Goal: Transaction & Acquisition: Purchase product/service

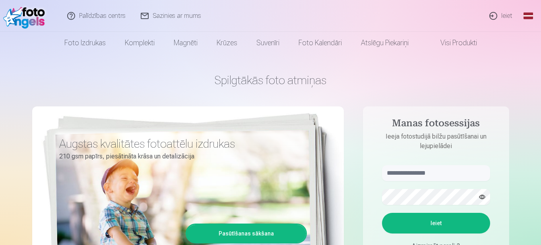
click at [499, 14] on link "Ieiet" at bounding box center [501, 16] width 38 height 32
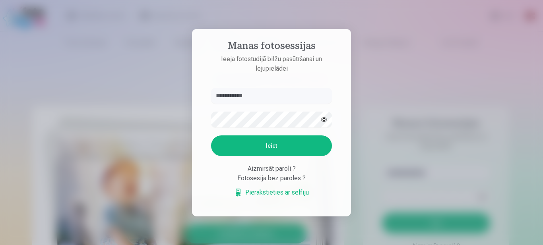
type input "**********"
click at [258, 147] on button "Ieiet" at bounding box center [271, 145] width 121 height 21
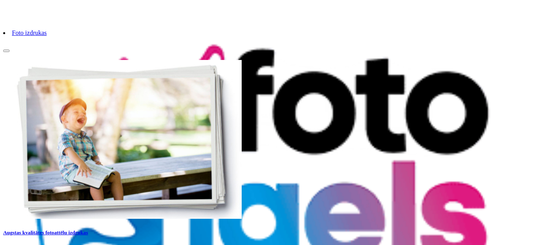
scroll to position [2, 0]
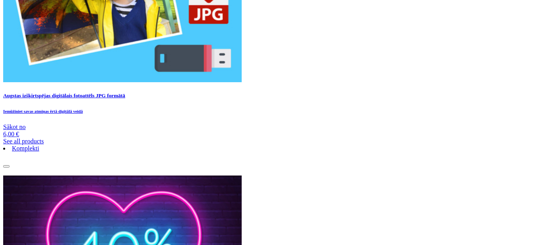
scroll to position [717, 0]
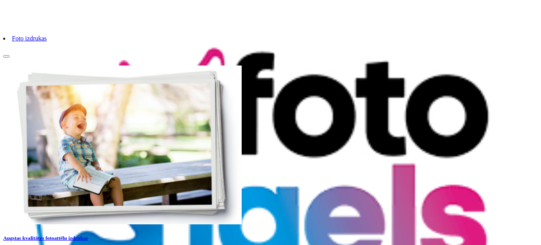
click at [47, 42] on link "Foto izdrukas" at bounding box center [29, 38] width 35 height 7
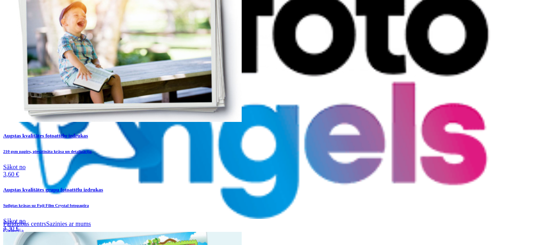
scroll to position [41, 0]
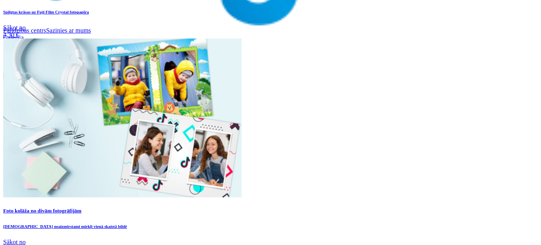
scroll to position [265, 0]
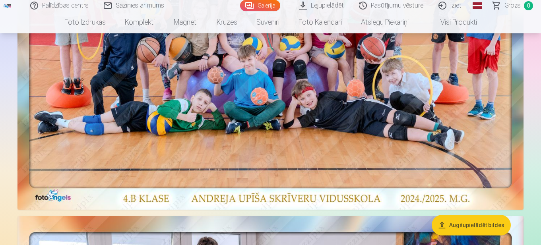
scroll to position [238, 0]
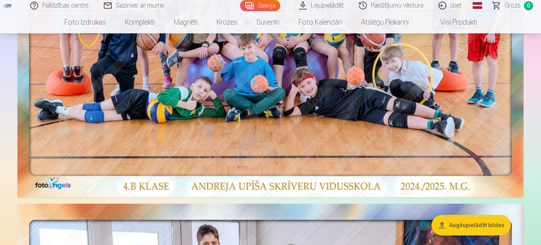
click at [269, 109] on img at bounding box center [270, 23] width 506 height 348
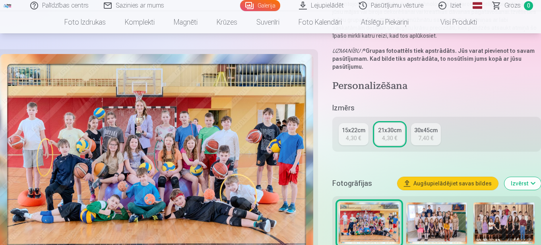
scroll to position [159, 0]
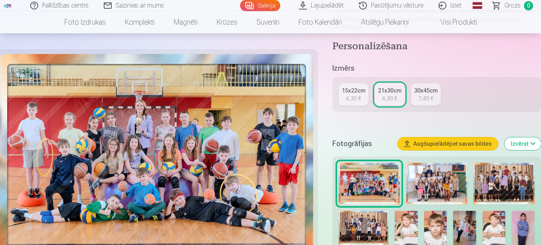
click at [383, 92] on div "21x30cm" at bounding box center [389, 91] width 23 height 8
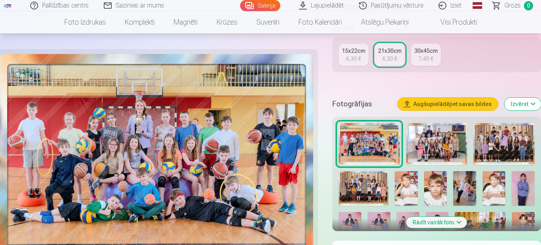
scroll to position [278, 0]
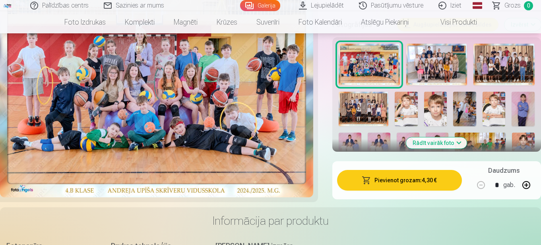
click at [400, 184] on button "Pievienot grozam : 4,30 €" at bounding box center [399, 180] width 125 height 21
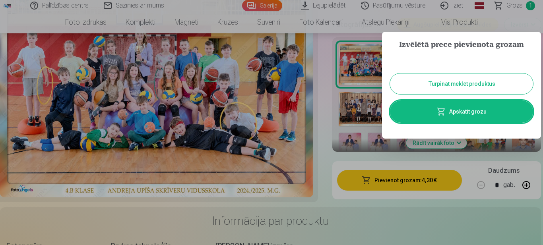
click at [484, 88] on button "Turpināt meklēt produktus" at bounding box center [461, 83] width 143 height 21
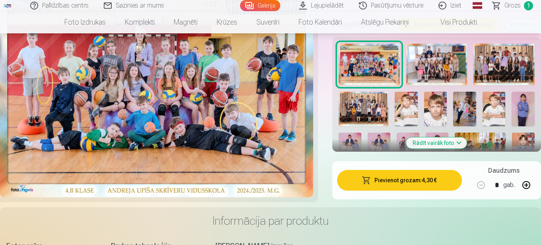
click at [441, 58] on img at bounding box center [436, 65] width 61 height 42
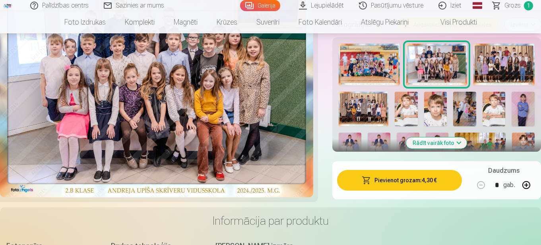
click at [409, 187] on button "Pievienot grozam : 4,30 €" at bounding box center [399, 180] width 125 height 21
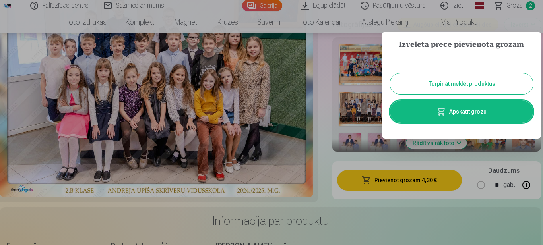
click at [451, 81] on button "Turpināt meklēt produktus" at bounding box center [461, 83] width 143 height 21
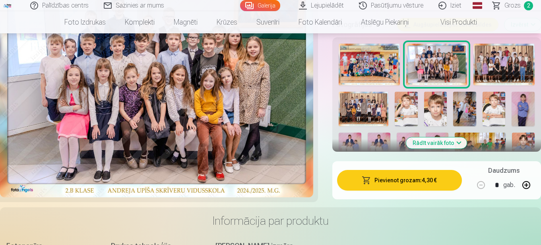
click at [509, 70] on img at bounding box center [503, 65] width 61 height 42
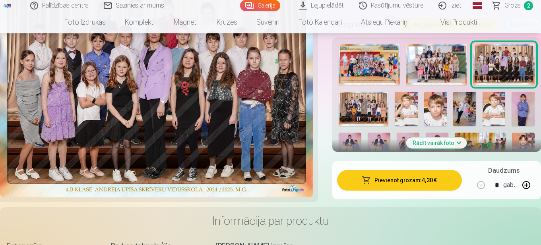
click at [405, 182] on button "Pievienot grozam : 4,30 €" at bounding box center [399, 180] width 125 height 21
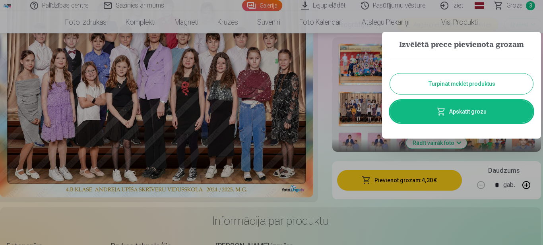
click at [465, 76] on button "Turpināt meklēt produktus" at bounding box center [461, 83] width 143 height 21
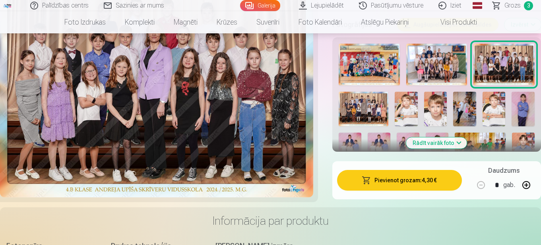
click at [368, 104] on img at bounding box center [363, 109] width 50 height 34
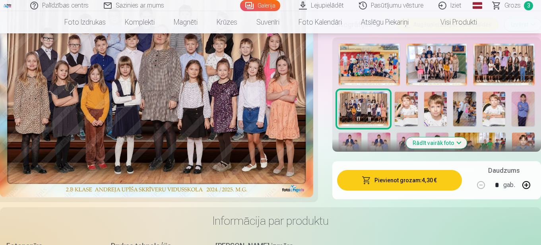
click at [398, 182] on button "Pievienot grozam : 4,30 €" at bounding box center [399, 180] width 125 height 21
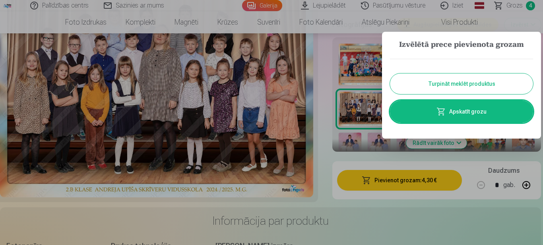
click at [474, 86] on button "Turpināt meklēt produktus" at bounding box center [461, 83] width 143 height 21
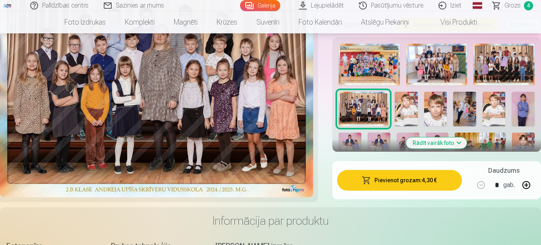
click at [402, 108] on img at bounding box center [406, 109] width 23 height 34
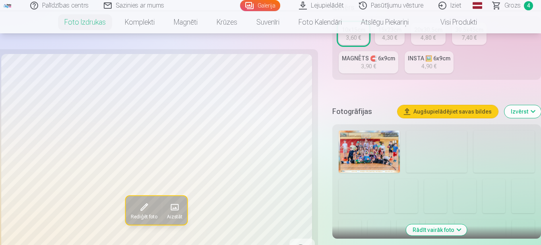
scroll to position [238, 0]
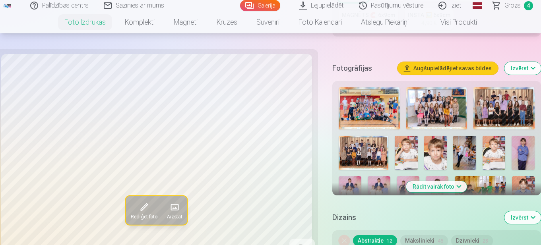
click at [407, 150] on img at bounding box center [406, 153] width 23 height 34
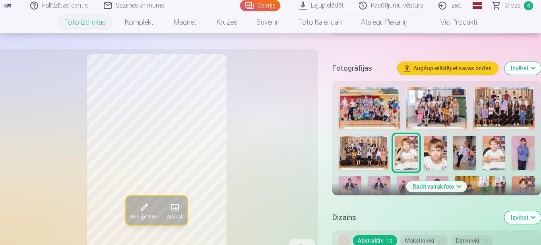
scroll to position [278, 0]
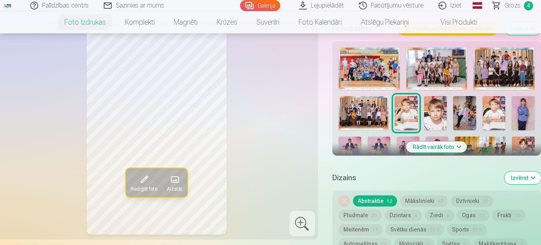
click at [347, 139] on img at bounding box center [349, 154] width 23 height 34
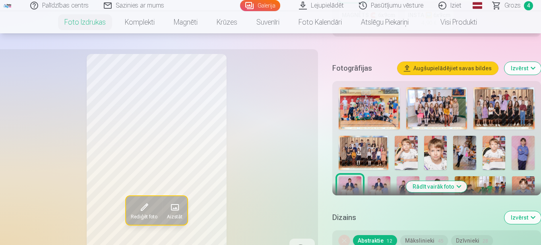
scroll to position [318, 0]
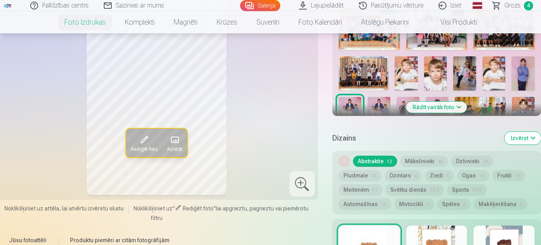
click at [378, 105] on img at bounding box center [378, 114] width 23 height 34
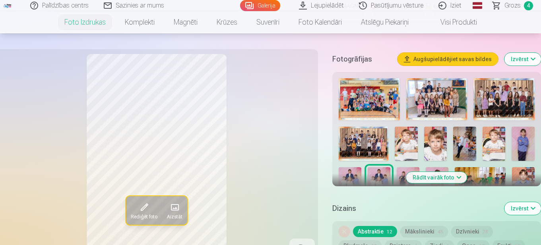
scroll to position [238, 0]
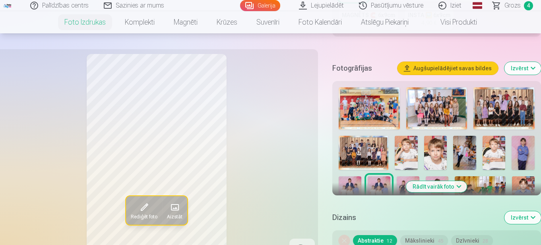
click at [355, 182] on img at bounding box center [349, 193] width 23 height 34
click at [376, 183] on img at bounding box center [378, 193] width 23 height 34
click at [350, 179] on img at bounding box center [349, 193] width 23 height 34
click at [380, 181] on img at bounding box center [378, 193] width 23 height 34
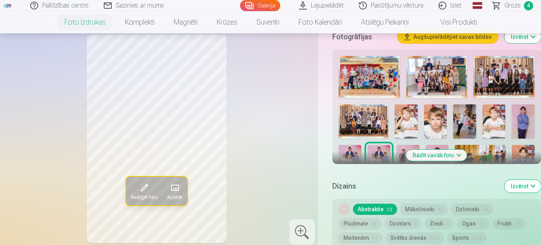
scroll to position [318, 0]
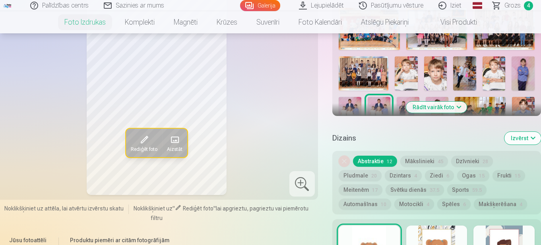
click at [304, 191] on div at bounding box center [301, 183] width 25 height 25
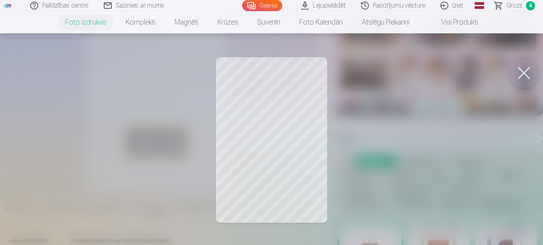
click at [296, 147] on div at bounding box center [271, 122] width 543 height 245
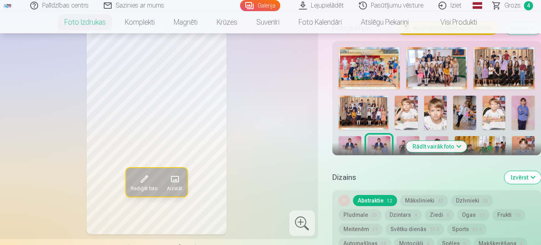
scroll to position [278, 0]
click at [352, 141] on img at bounding box center [349, 154] width 23 height 34
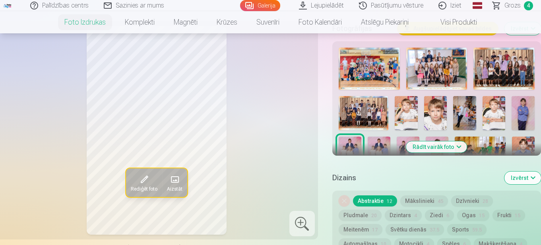
click at [374, 140] on img at bounding box center [378, 154] width 23 height 34
click at [358, 145] on img at bounding box center [349, 154] width 23 height 34
click at [377, 144] on img at bounding box center [378, 154] width 23 height 34
click at [345, 145] on img at bounding box center [349, 154] width 23 height 34
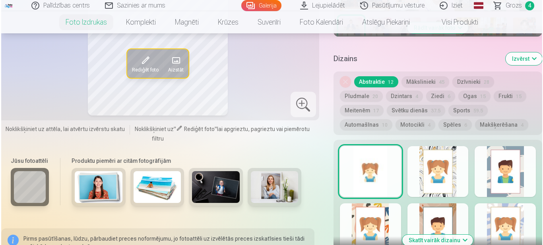
scroll to position [477, 0]
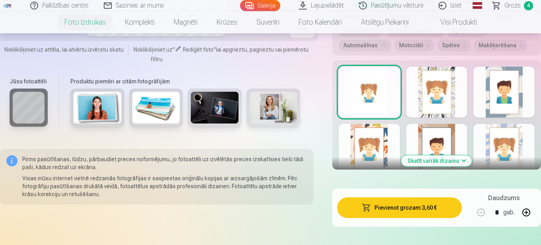
click at [405, 209] on button "Pievienot grozam : 3,60 €" at bounding box center [399, 207] width 125 height 21
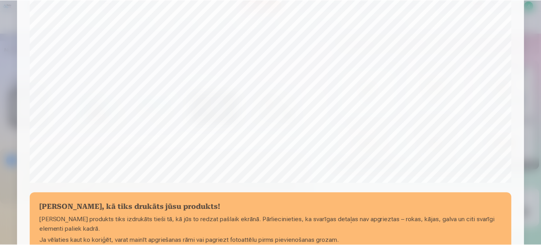
scroll to position [287, 0]
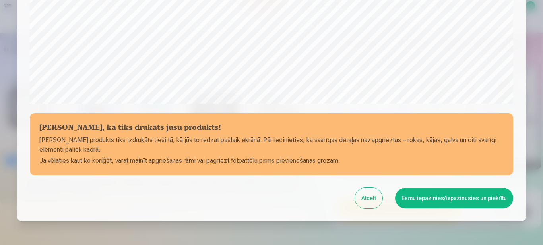
click at [448, 200] on button "Esmu iepazinies/iepazinusies un piekrītu" at bounding box center [454, 198] width 118 height 21
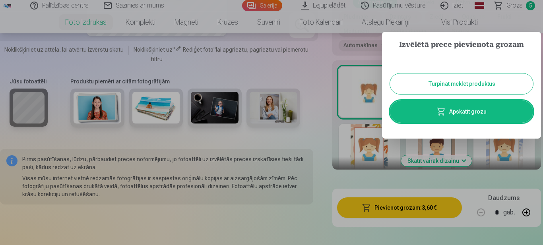
click at [464, 84] on button "Turpināt meklēt produktus" at bounding box center [461, 83] width 143 height 21
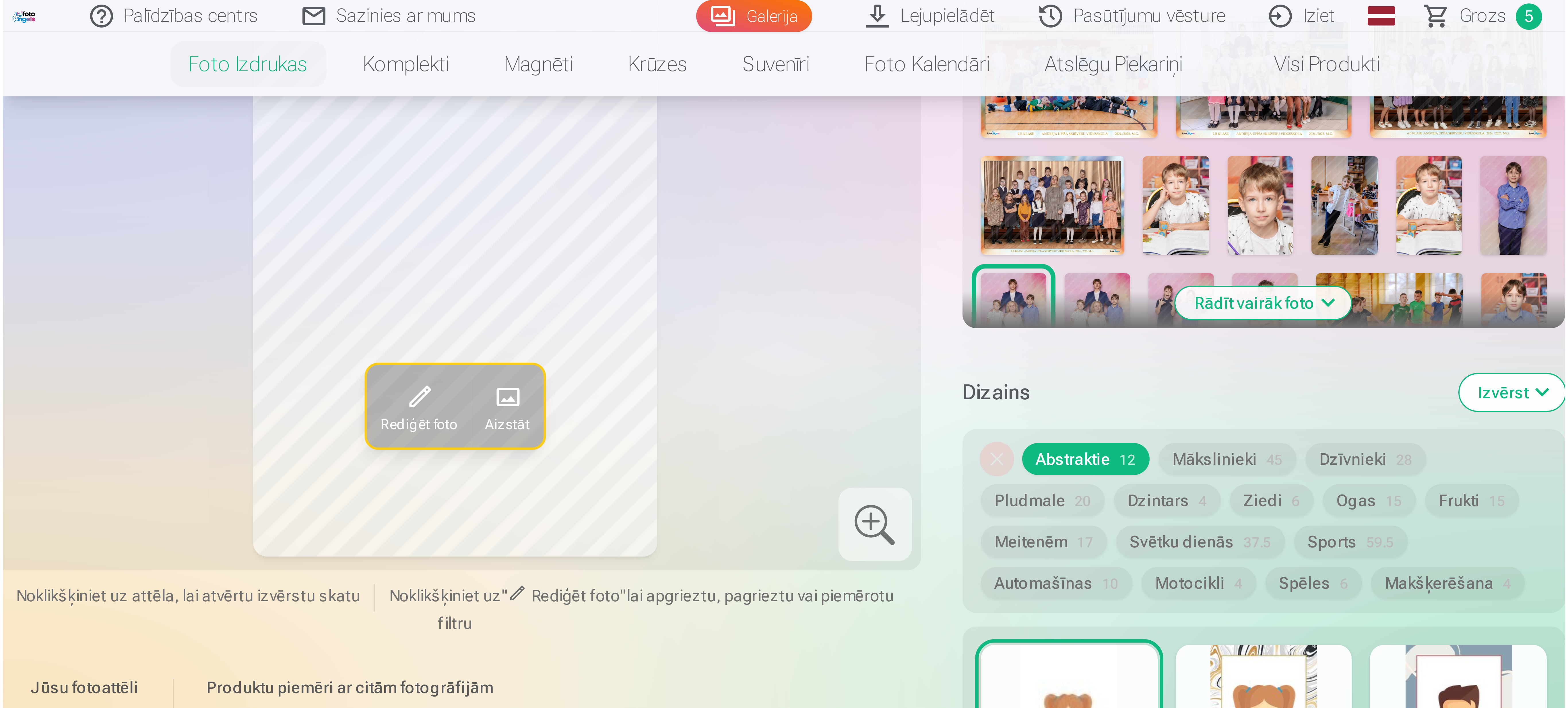
scroll to position [230, 0]
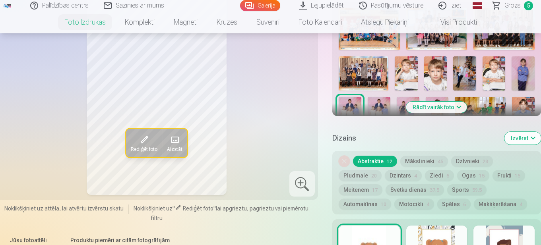
click at [377, 104] on img at bounding box center [378, 114] width 23 height 34
click at [298, 191] on div at bounding box center [301, 183] width 25 height 25
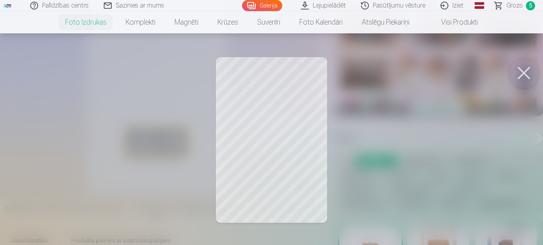
click at [317, 179] on div at bounding box center [271, 122] width 543 height 245
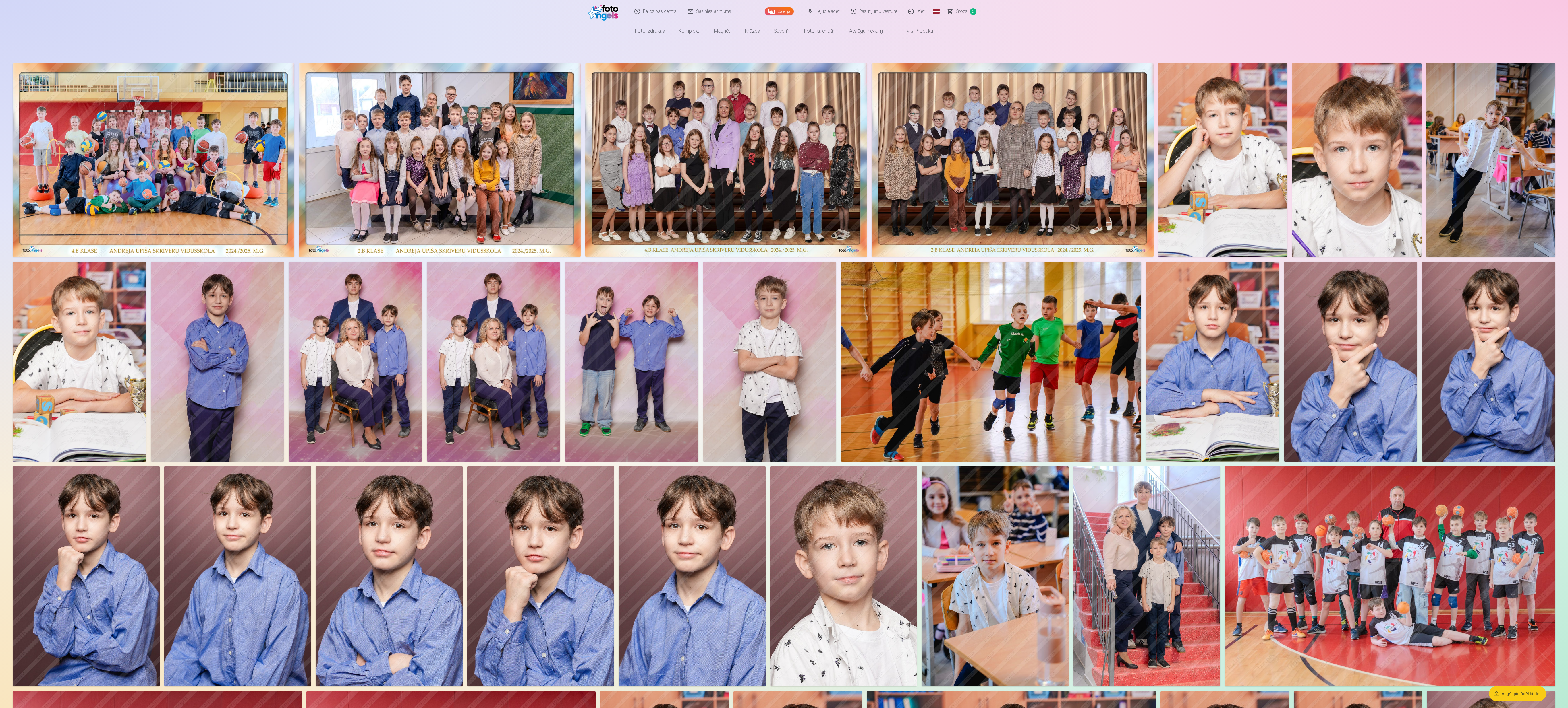
click at [609, 345] on img at bounding box center [631, 361] width 134 height 200
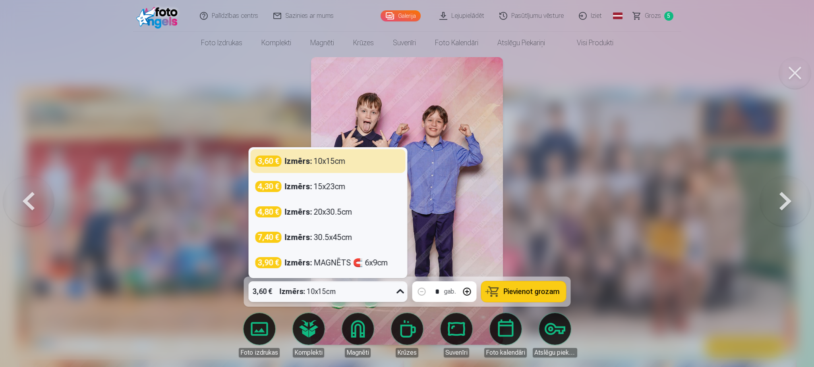
click at [397, 291] on icon at bounding box center [400, 292] width 13 height 13
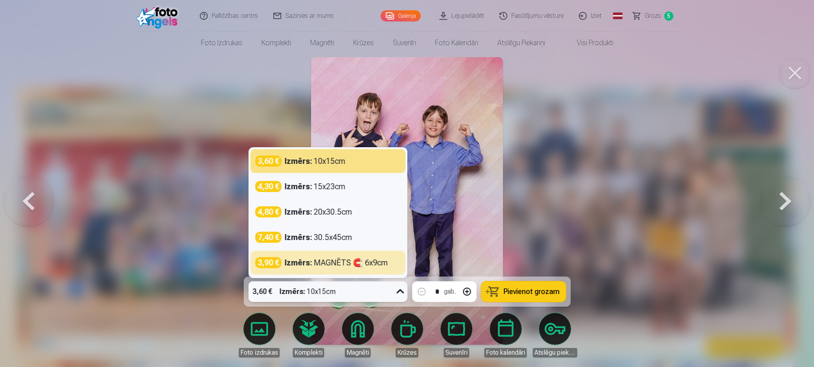
click at [532, 301] on button "Pievienot grozam" at bounding box center [523, 292] width 85 height 21
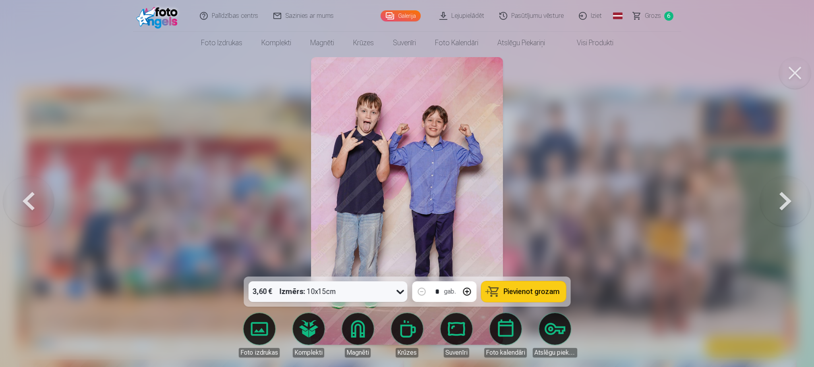
click at [783, 201] on button at bounding box center [785, 200] width 51 height 135
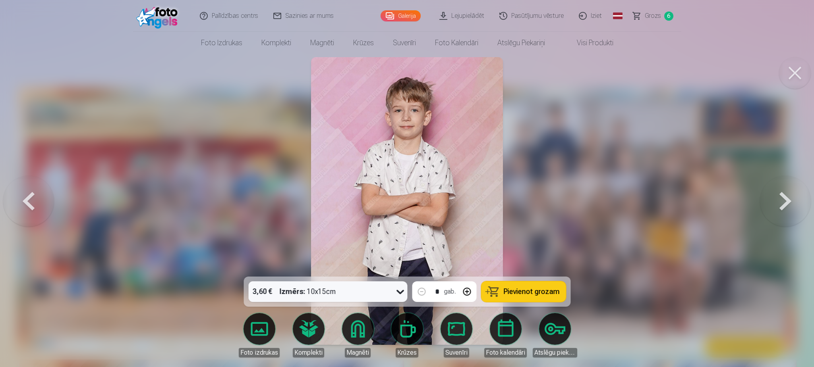
click at [783, 201] on button at bounding box center [785, 200] width 51 height 135
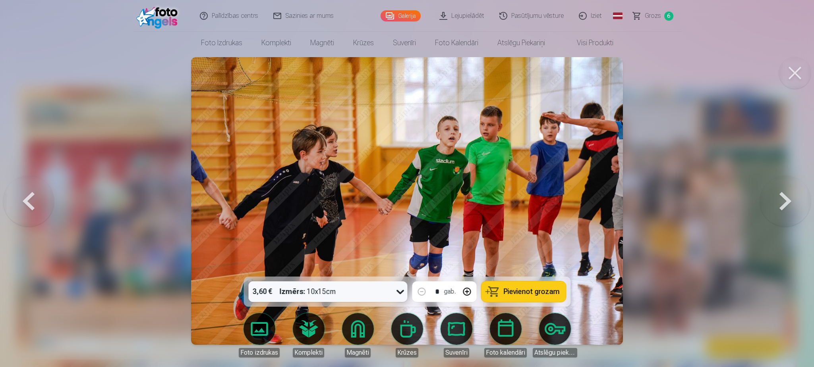
click at [783, 201] on button at bounding box center [785, 200] width 51 height 135
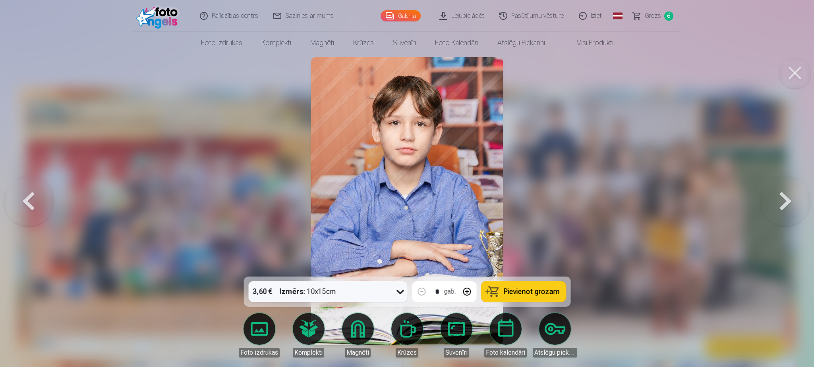
click at [783, 201] on button at bounding box center [785, 200] width 51 height 135
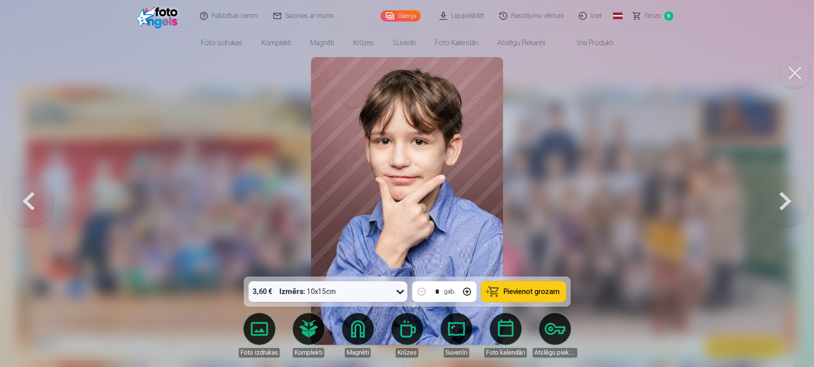
click at [783, 201] on button at bounding box center [785, 200] width 51 height 135
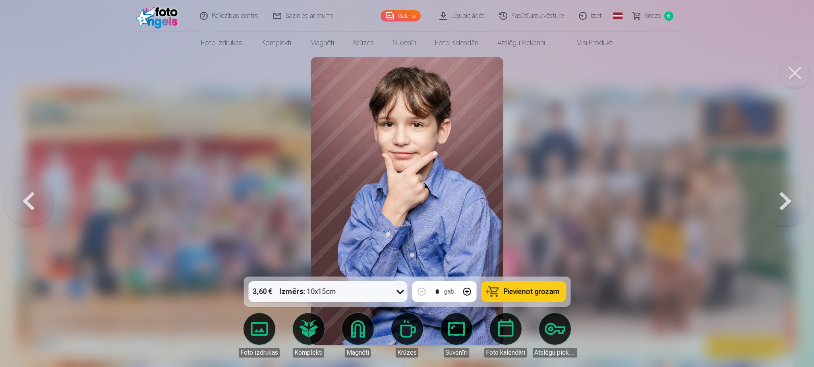
click at [783, 201] on button at bounding box center [785, 200] width 51 height 135
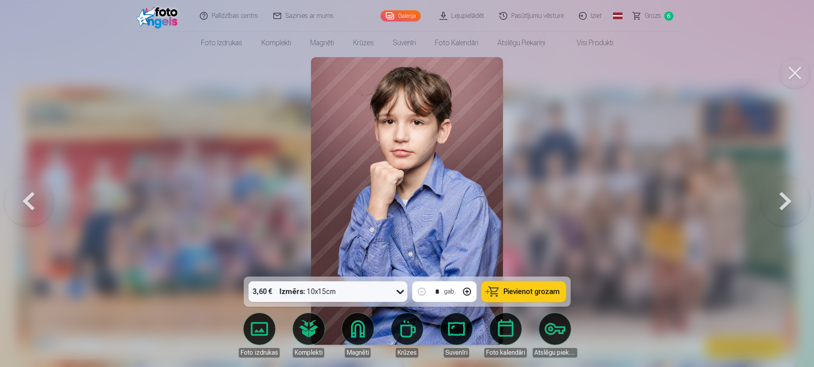
click at [783, 201] on button at bounding box center [785, 200] width 51 height 135
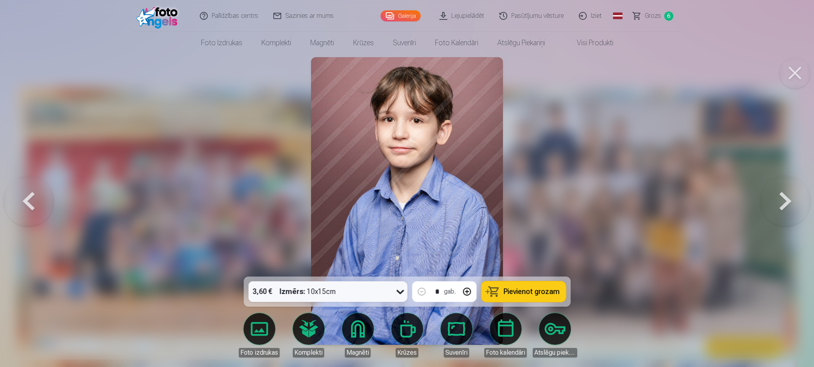
click at [783, 201] on button at bounding box center [785, 200] width 51 height 135
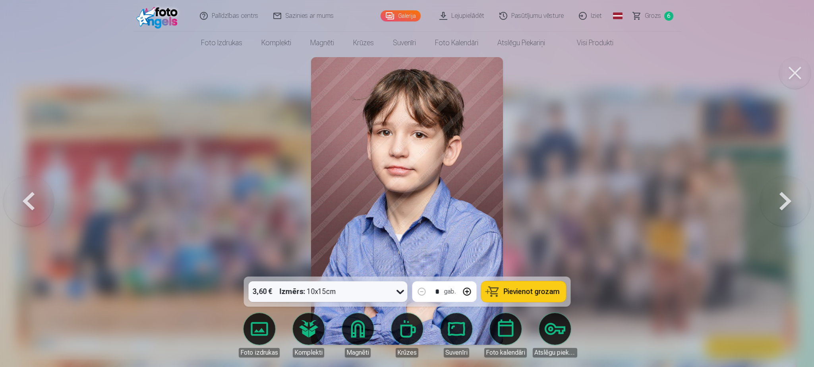
click at [783, 201] on button at bounding box center [785, 200] width 51 height 135
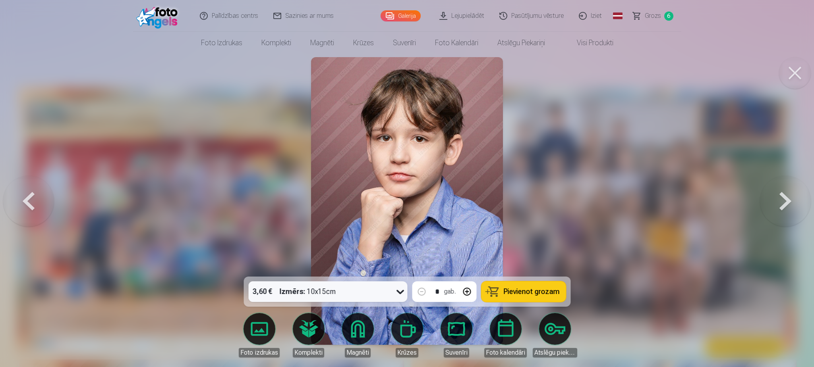
click at [783, 201] on button at bounding box center [785, 200] width 51 height 135
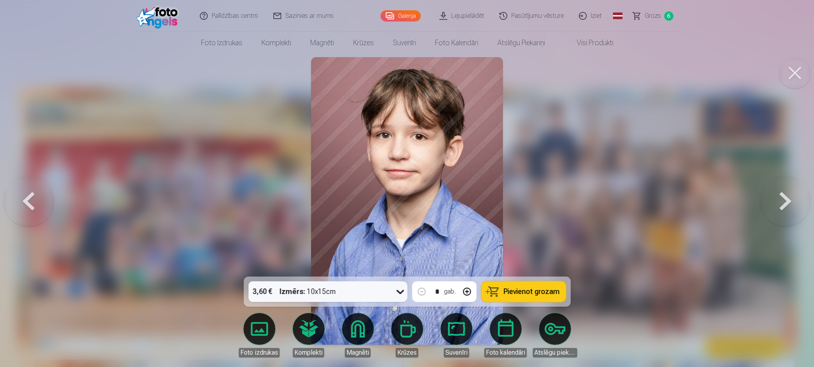
click at [783, 201] on button at bounding box center [785, 200] width 51 height 135
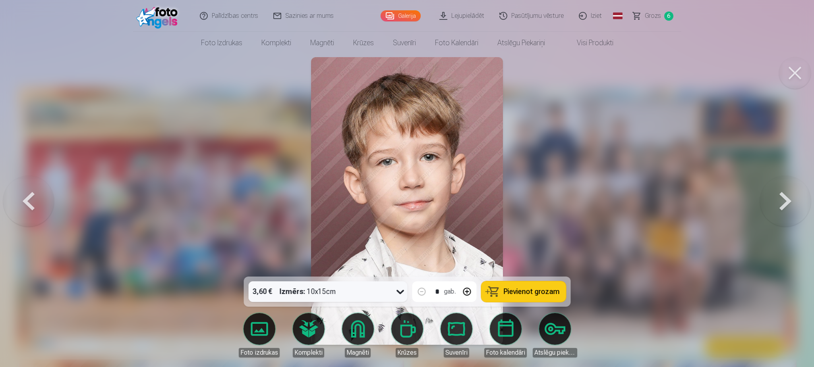
click at [783, 201] on button at bounding box center [785, 200] width 51 height 135
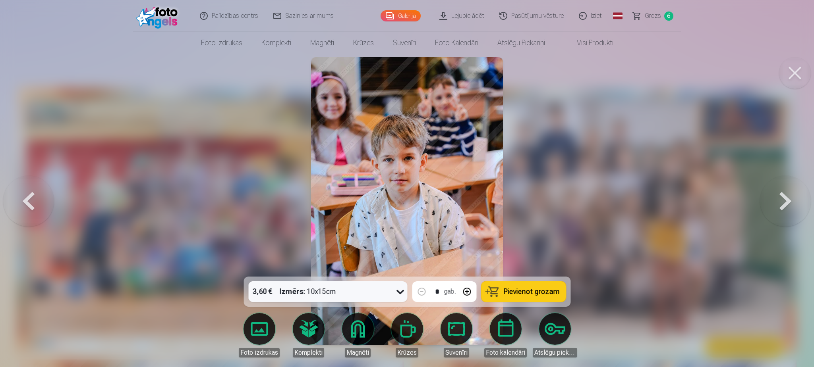
click at [544, 292] on span "Pievienot grozam" at bounding box center [531, 291] width 56 height 7
click at [790, 207] on button at bounding box center [785, 200] width 51 height 135
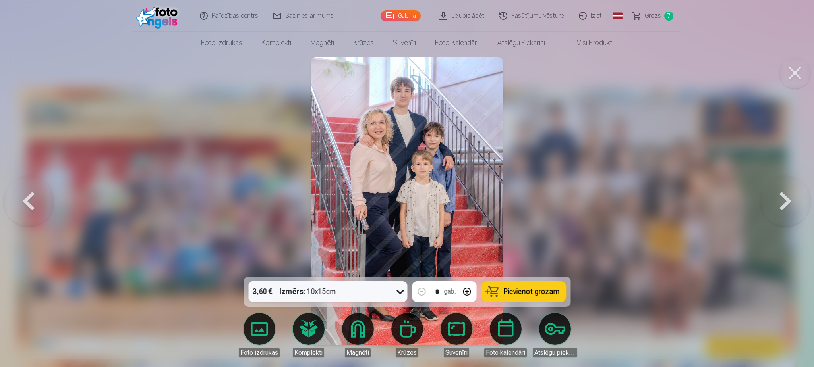
click at [541, 292] on span "Pievienot grozam" at bounding box center [531, 291] width 56 height 7
click at [777, 201] on button at bounding box center [785, 200] width 51 height 135
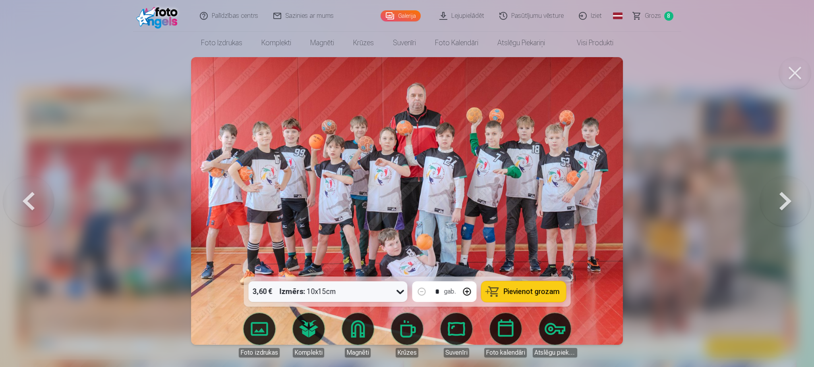
click at [538, 290] on span "Pievienot grozam" at bounding box center [531, 291] width 56 height 7
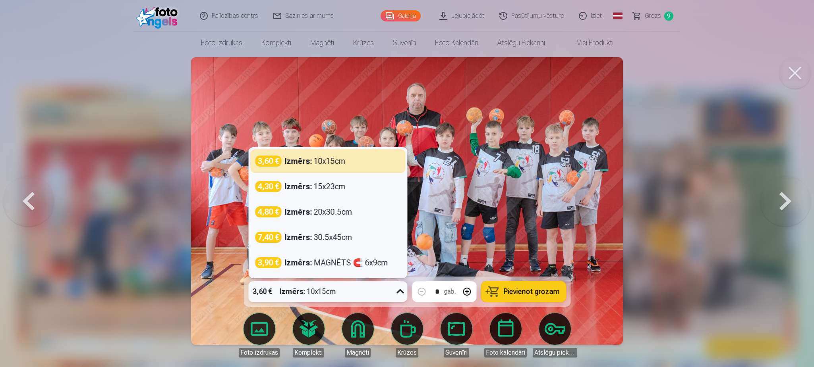
click at [395, 292] on icon at bounding box center [400, 292] width 13 height 13
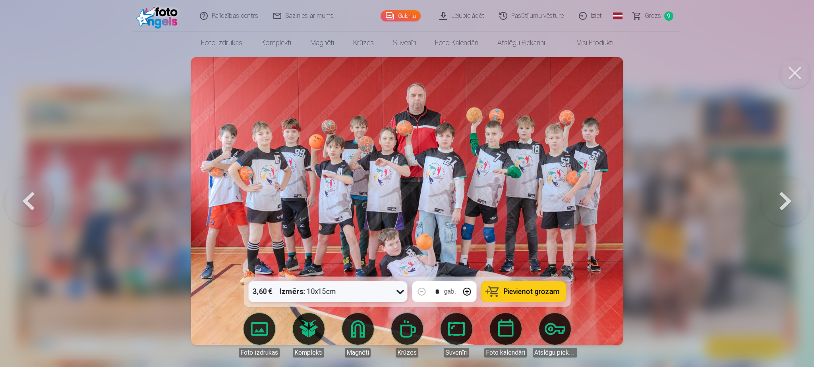
click at [402, 292] on icon at bounding box center [400, 292] width 8 height 4
click at [775, 199] on button at bounding box center [785, 200] width 51 height 135
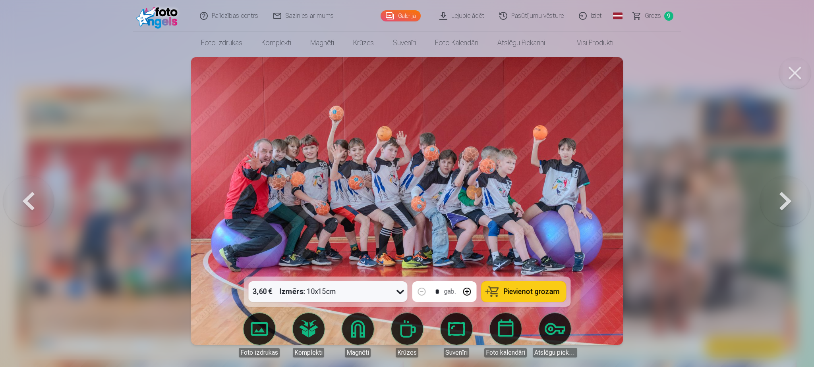
click at [545, 291] on span "Pievienot grozam" at bounding box center [531, 291] width 56 height 7
click at [780, 210] on button at bounding box center [785, 200] width 51 height 135
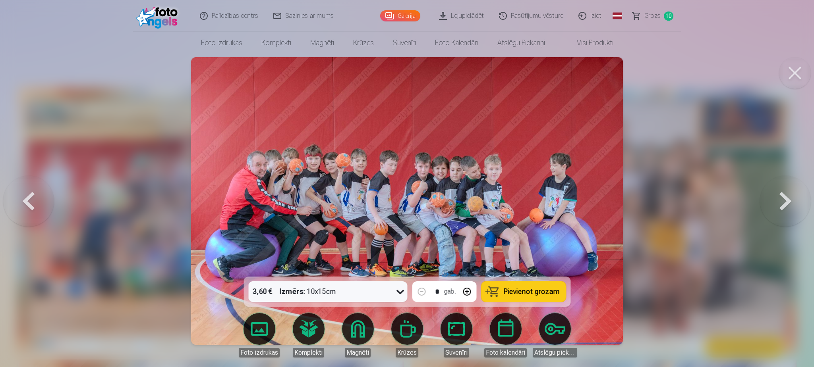
click at [780, 210] on button at bounding box center [785, 200] width 51 height 135
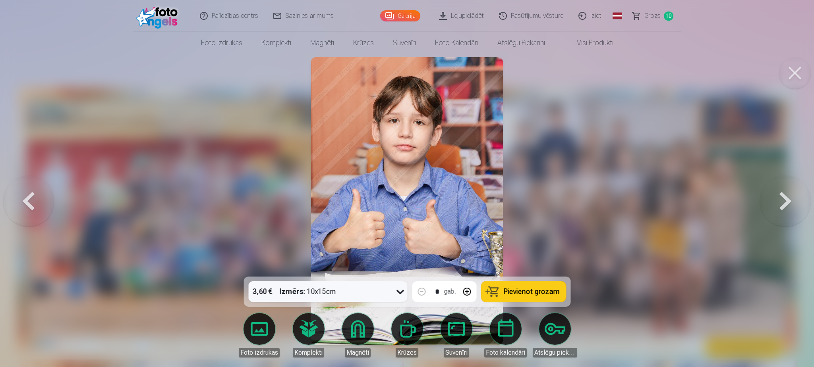
click at [780, 210] on button at bounding box center [785, 200] width 51 height 135
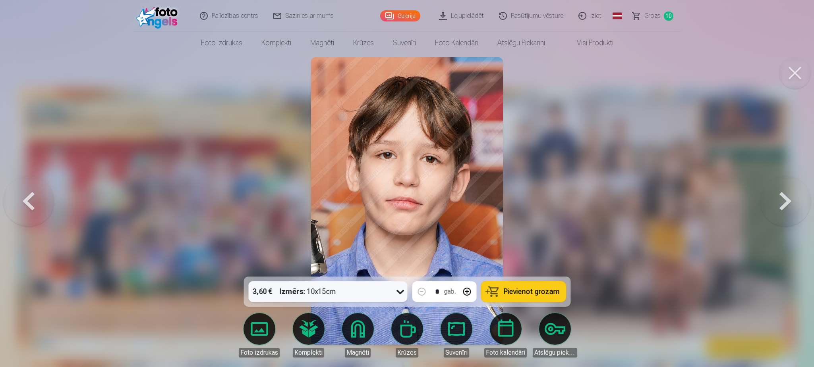
click at [780, 210] on button at bounding box center [785, 200] width 51 height 135
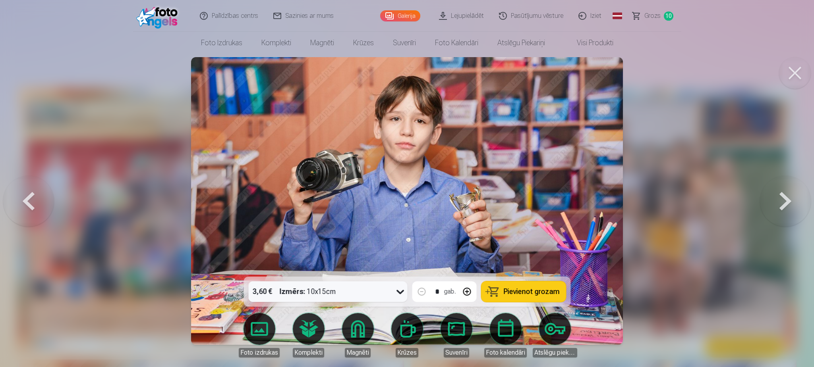
click at [780, 210] on button at bounding box center [785, 200] width 51 height 135
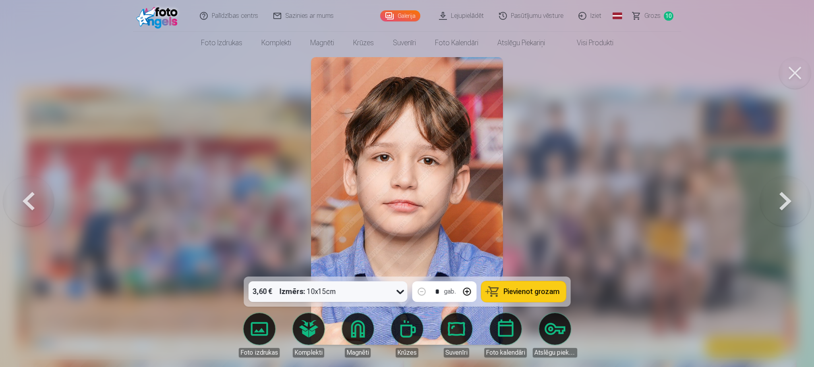
click at [780, 210] on button at bounding box center [785, 200] width 51 height 135
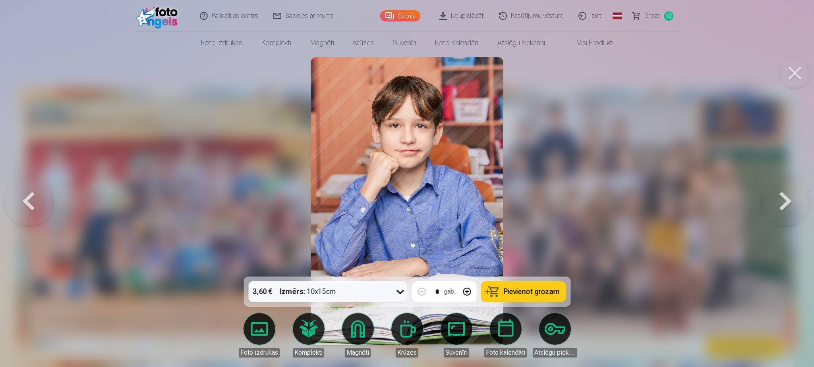
click at [780, 210] on button at bounding box center [785, 200] width 51 height 135
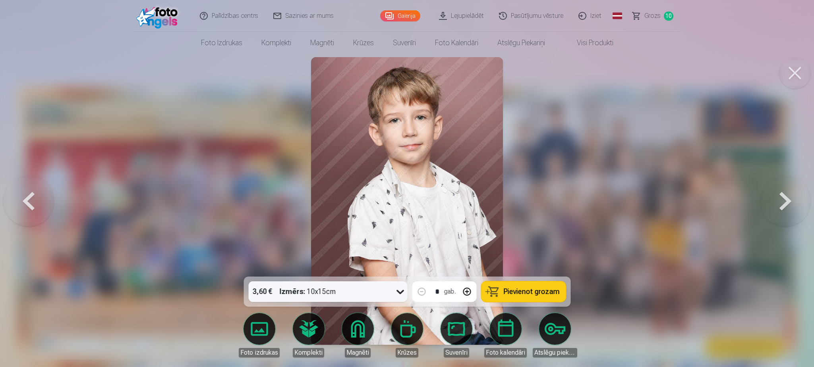
click at [780, 210] on button at bounding box center [785, 200] width 51 height 135
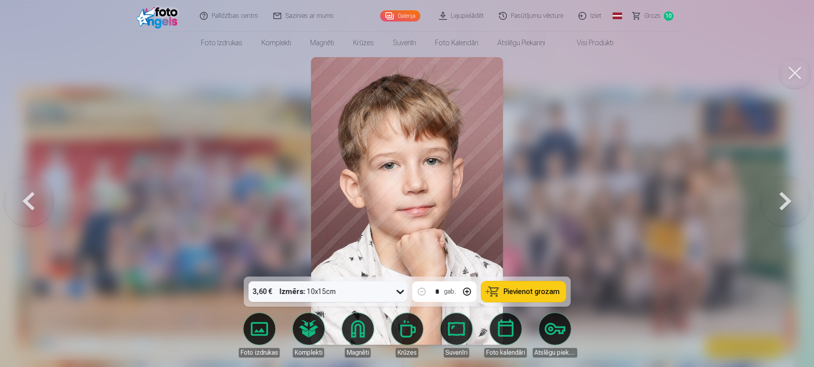
click at [780, 210] on button at bounding box center [785, 200] width 51 height 135
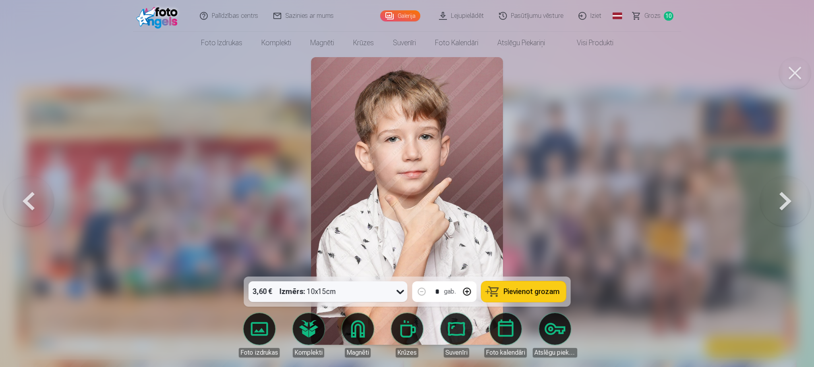
click at [780, 210] on button at bounding box center [785, 200] width 51 height 135
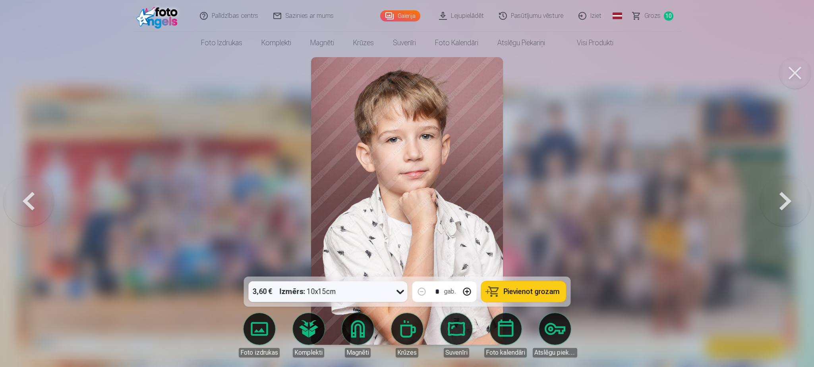
click at [780, 210] on button at bounding box center [785, 200] width 51 height 135
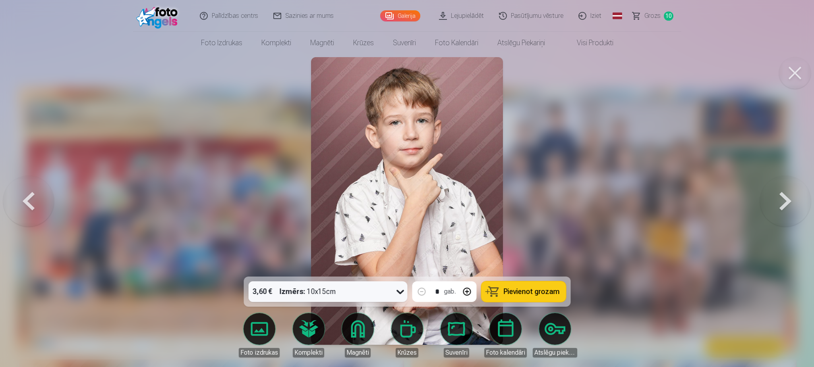
click at [780, 210] on button at bounding box center [785, 200] width 51 height 135
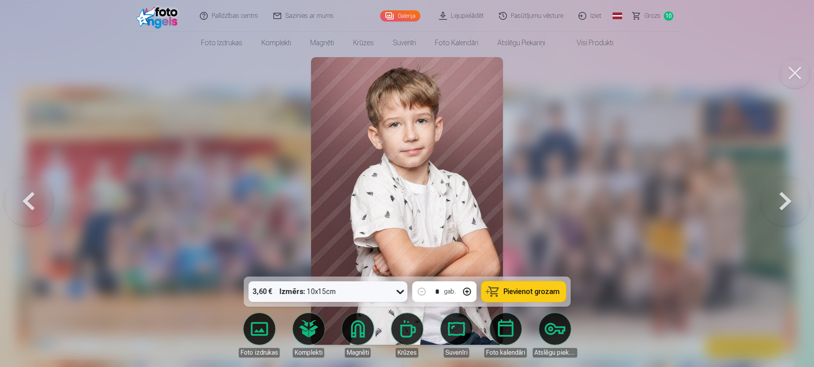
click at [780, 210] on button at bounding box center [785, 200] width 51 height 135
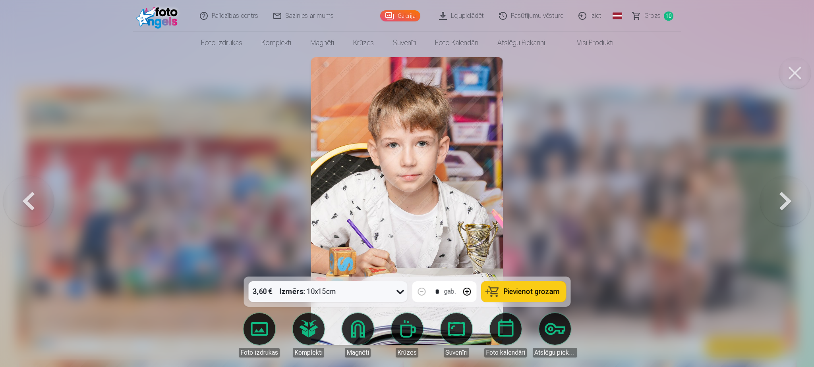
click at [780, 210] on button at bounding box center [785, 200] width 51 height 135
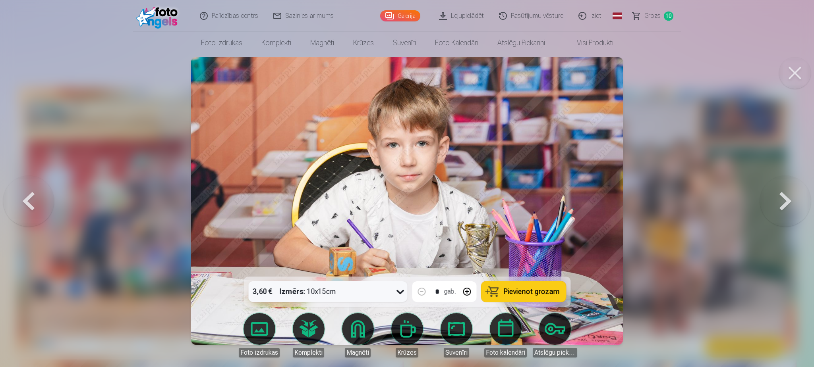
click at [49, 199] on button at bounding box center [28, 200] width 51 height 135
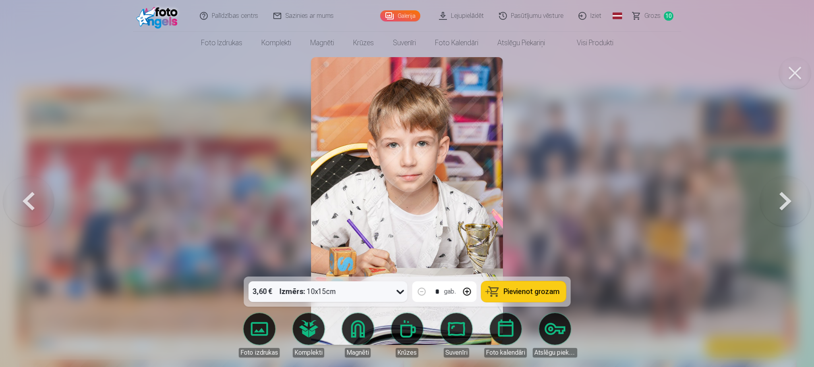
click at [791, 204] on button at bounding box center [785, 200] width 51 height 135
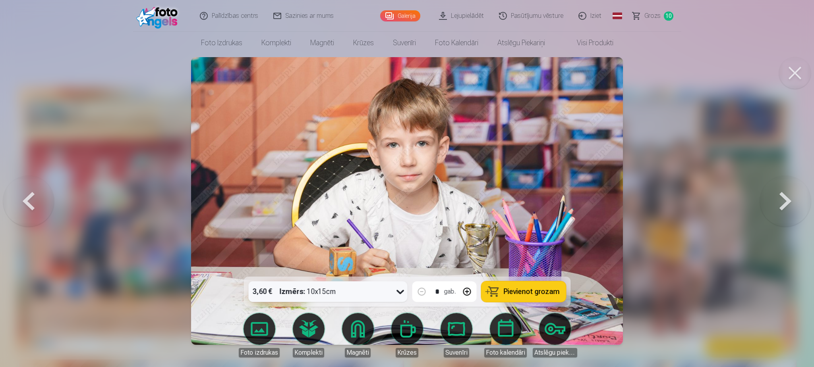
click at [526, 296] on span "Pievienot grozam" at bounding box center [531, 291] width 56 height 7
click at [787, 204] on button at bounding box center [785, 200] width 51 height 135
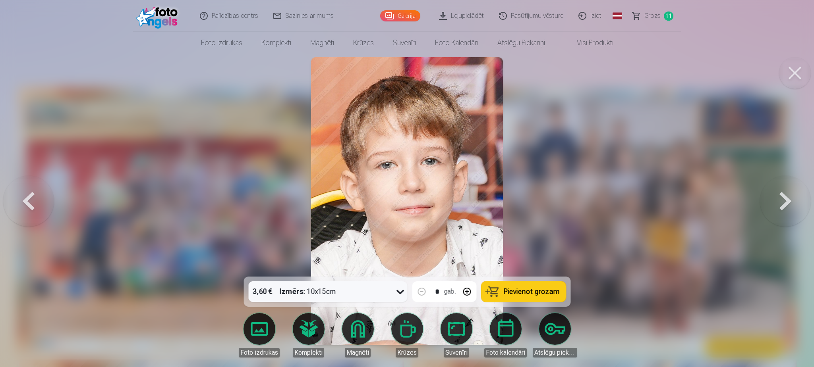
click at [787, 204] on button at bounding box center [785, 200] width 51 height 135
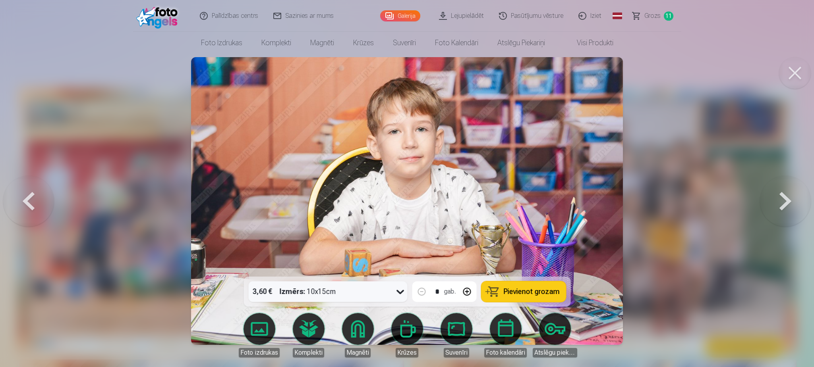
click at [787, 204] on button at bounding box center [785, 200] width 51 height 135
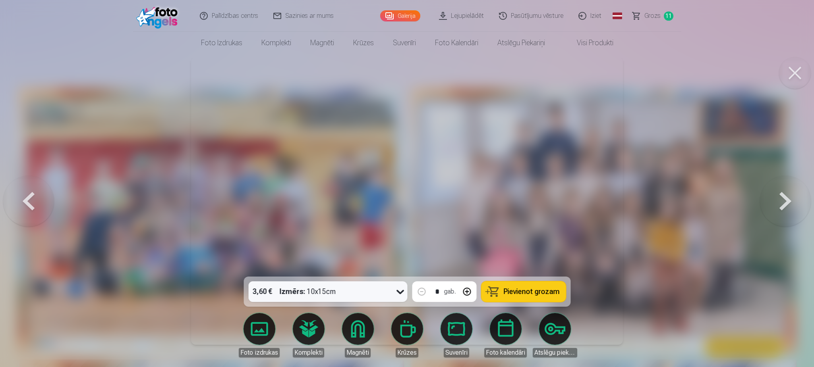
click at [787, 204] on button at bounding box center [785, 200] width 51 height 135
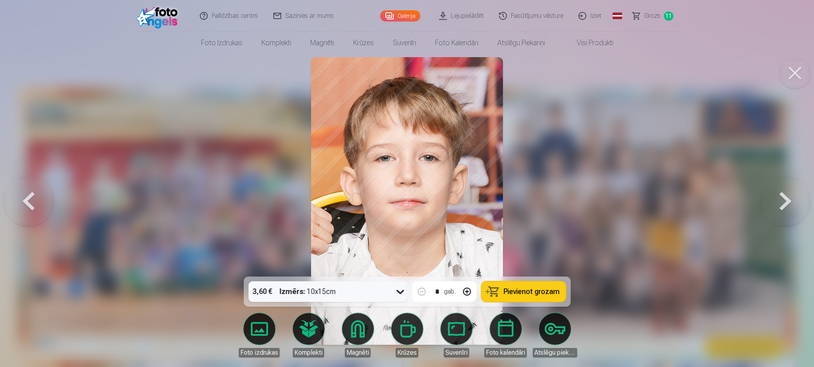
click at [787, 204] on button at bounding box center [785, 200] width 51 height 135
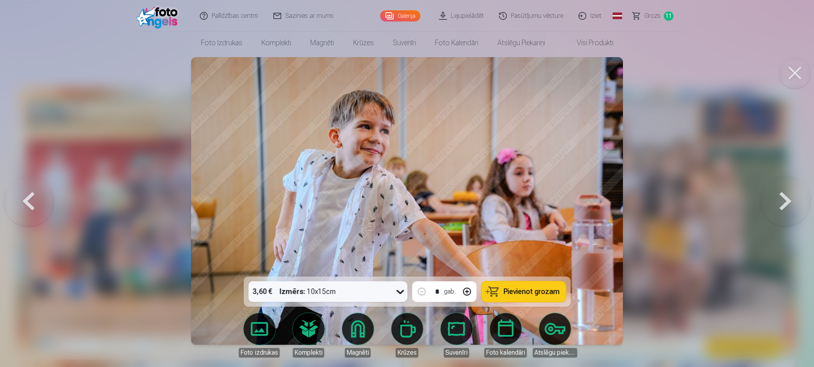
click at [550, 295] on span "Pievienot grozam" at bounding box center [531, 291] width 56 height 7
click at [786, 215] on button at bounding box center [785, 200] width 51 height 135
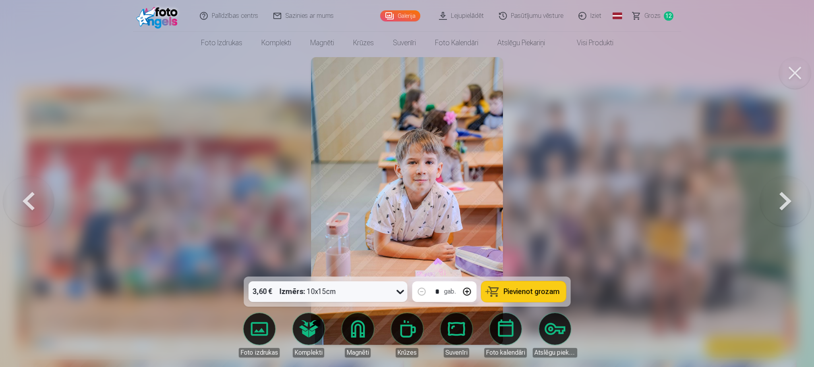
click at [786, 215] on button at bounding box center [785, 200] width 51 height 135
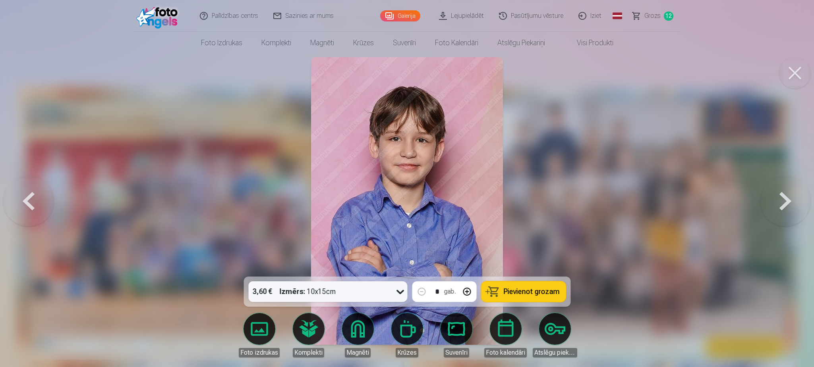
click at [786, 215] on button at bounding box center [785, 200] width 51 height 135
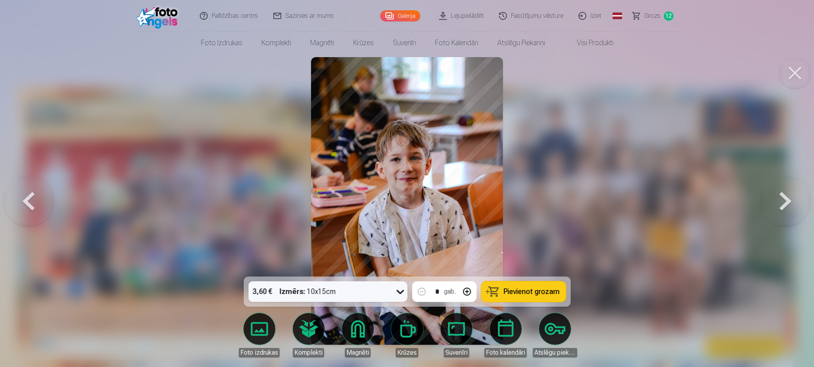
click at [786, 215] on button at bounding box center [785, 200] width 51 height 135
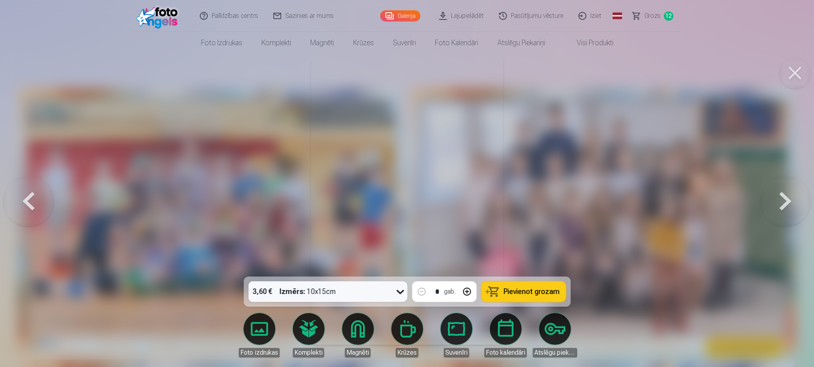
click at [786, 215] on button at bounding box center [785, 200] width 51 height 135
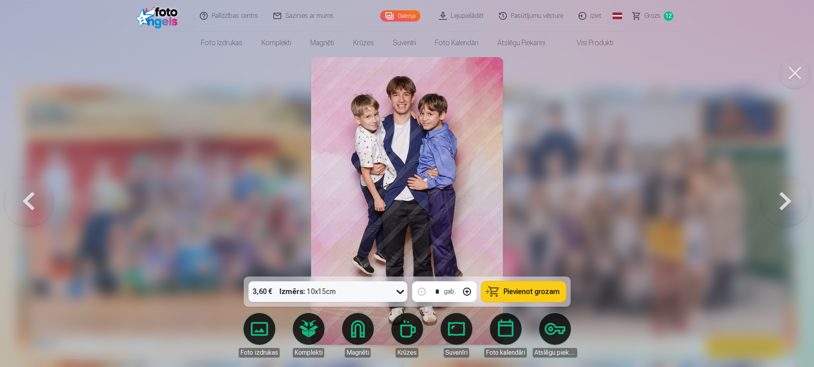
click at [527, 291] on span "Pievienot grozam" at bounding box center [531, 291] width 56 height 7
click at [787, 210] on button at bounding box center [785, 200] width 51 height 135
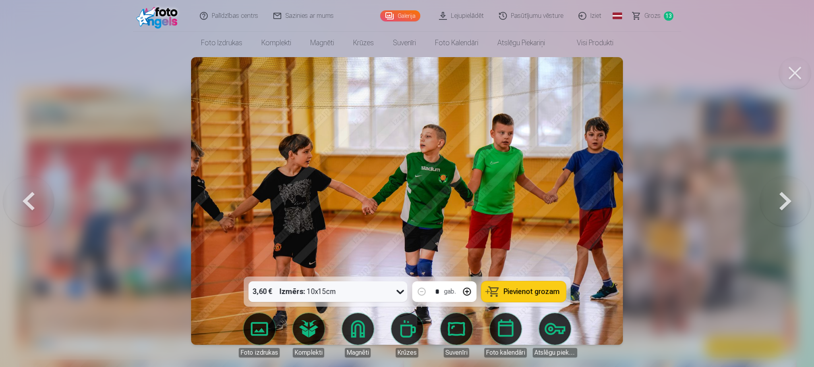
click at [534, 296] on span "Pievienot grozam" at bounding box center [531, 291] width 56 height 7
click at [773, 209] on button at bounding box center [785, 200] width 51 height 135
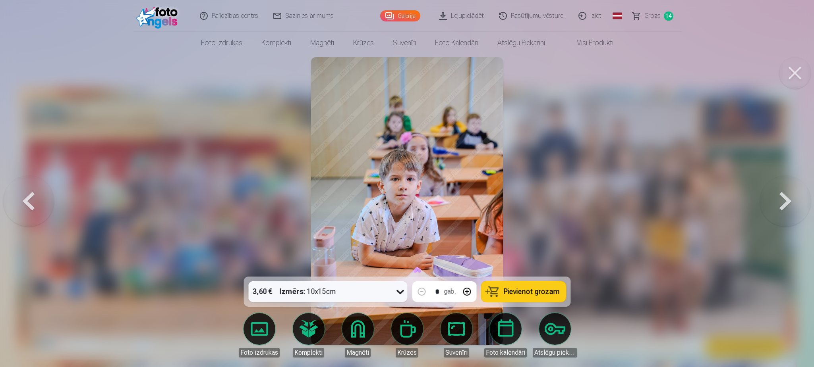
click at [773, 209] on button at bounding box center [785, 200] width 51 height 135
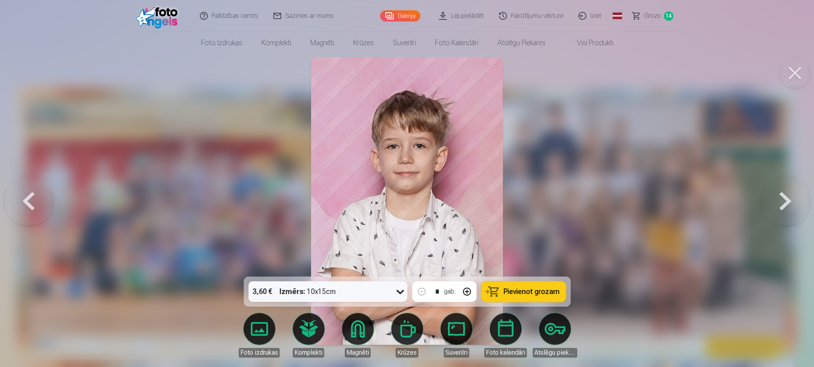
click at [527, 294] on span "Pievienot grozam" at bounding box center [531, 291] width 56 height 7
click at [786, 215] on button at bounding box center [785, 200] width 51 height 135
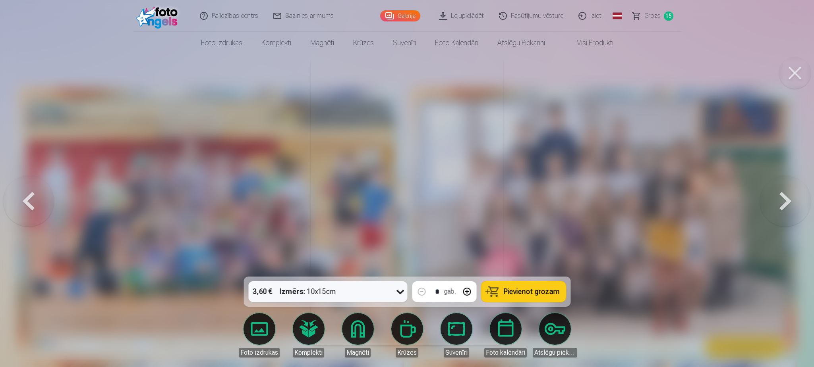
click at [786, 215] on button at bounding box center [785, 200] width 51 height 135
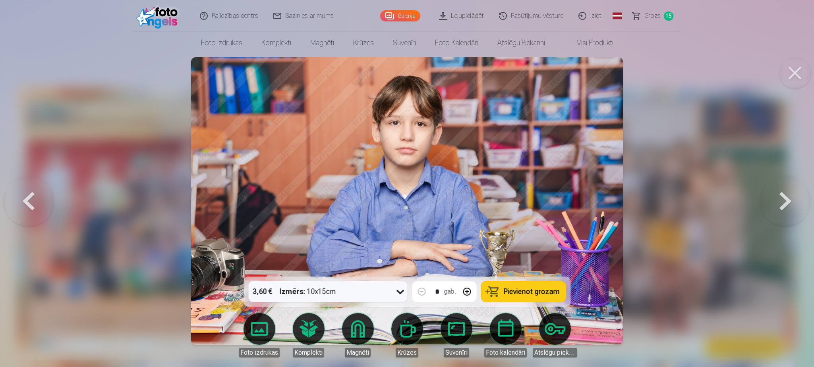
click at [786, 215] on button at bounding box center [785, 200] width 51 height 135
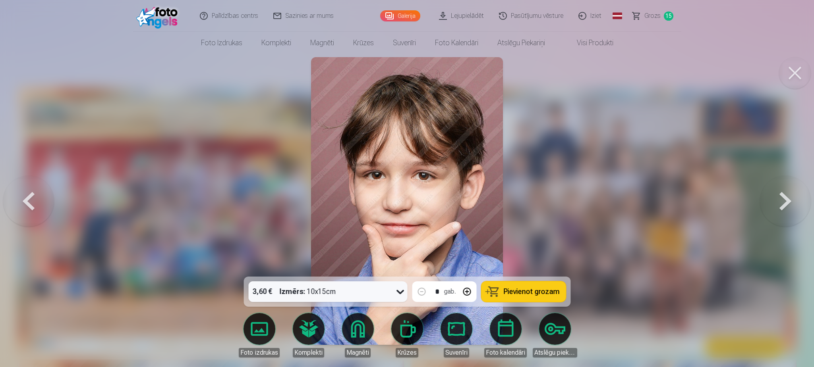
click at [30, 194] on button at bounding box center [28, 200] width 51 height 135
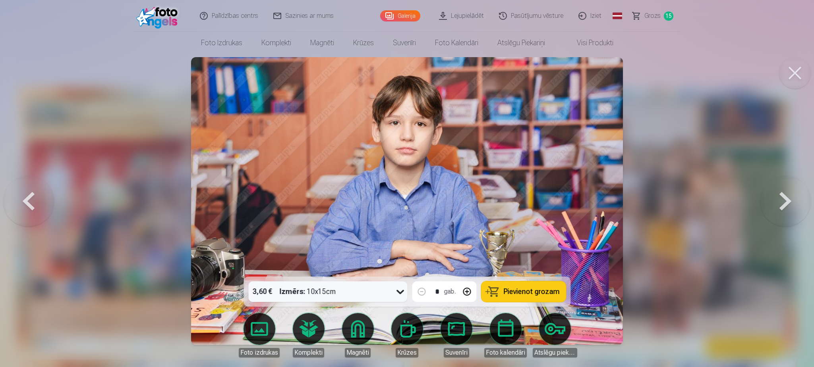
click at [543, 297] on button "Pievienot grozam" at bounding box center [523, 292] width 85 height 21
click at [781, 204] on button at bounding box center [785, 200] width 51 height 135
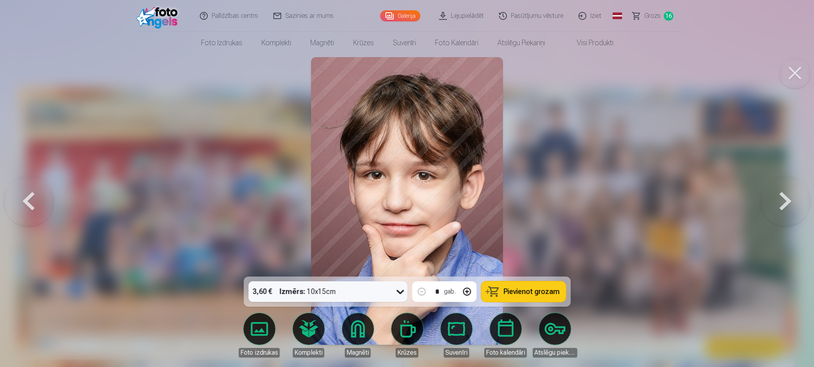
click at [781, 204] on button at bounding box center [785, 200] width 51 height 135
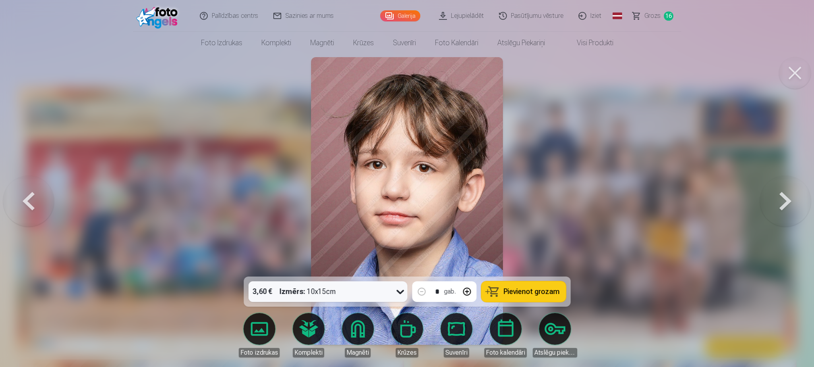
click at [530, 292] on span "Pievienot grozam" at bounding box center [531, 291] width 56 height 7
click at [782, 203] on button at bounding box center [785, 200] width 51 height 135
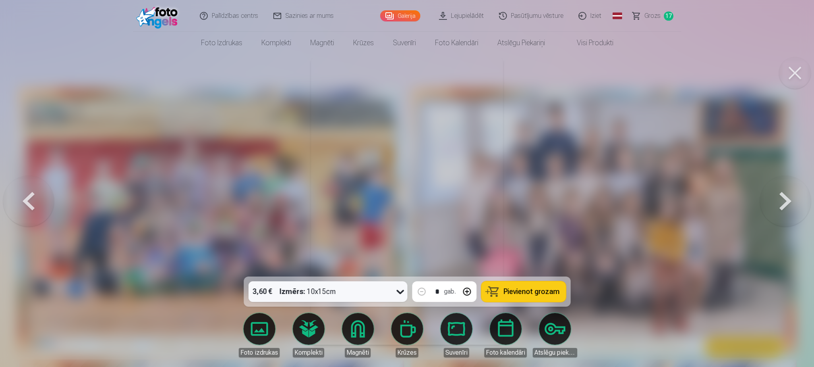
click at [782, 203] on button at bounding box center [785, 200] width 51 height 135
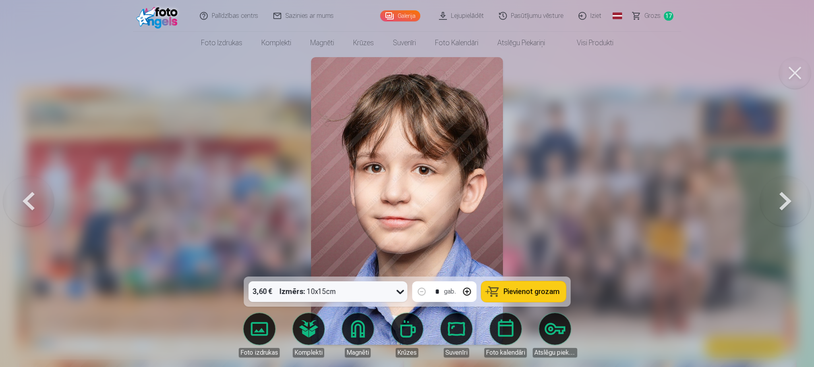
click at [23, 203] on button at bounding box center [28, 200] width 51 height 135
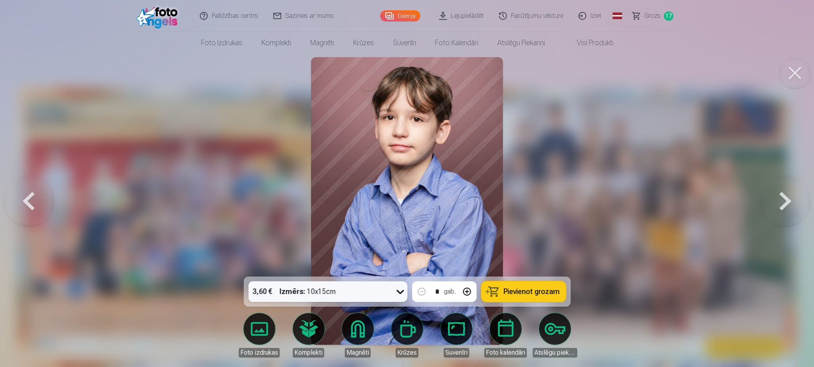
click at [521, 285] on button "Pievienot grozam" at bounding box center [523, 292] width 85 height 21
click at [788, 201] on button at bounding box center [785, 200] width 51 height 135
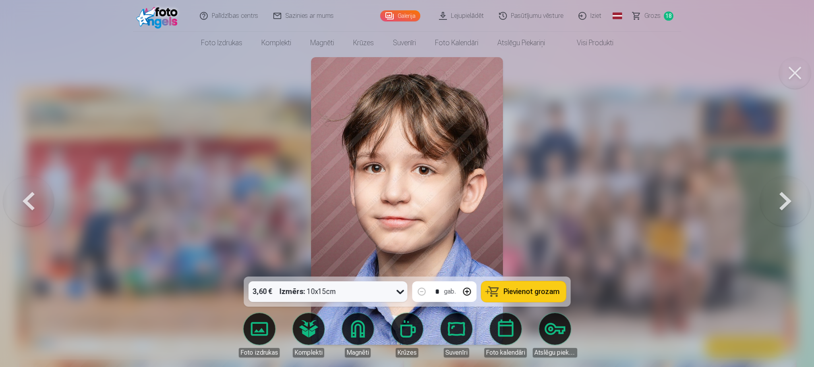
click at [784, 212] on button at bounding box center [785, 200] width 51 height 135
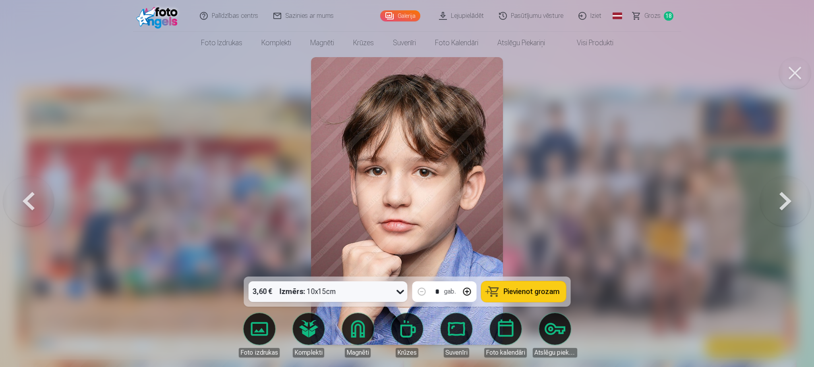
click at [784, 212] on button at bounding box center [785, 200] width 51 height 135
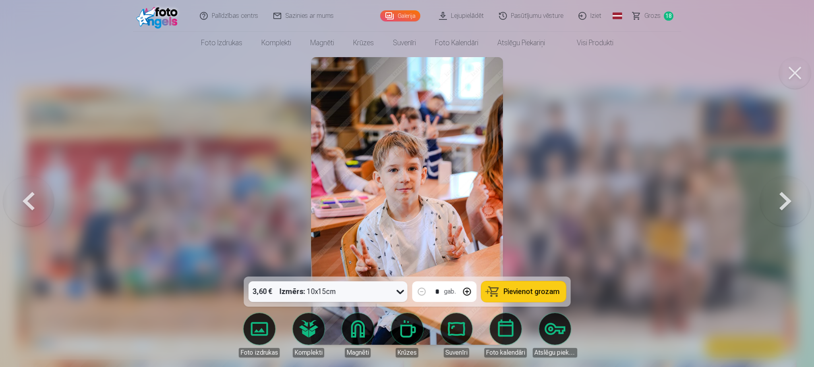
click at [784, 212] on button at bounding box center [785, 200] width 51 height 135
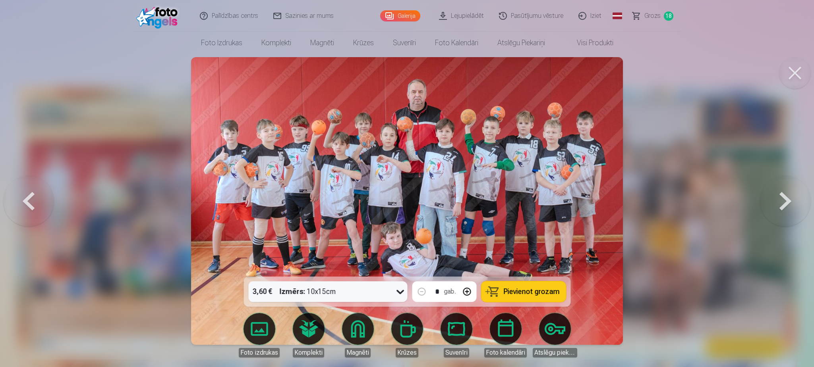
click at [784, 212] on button at bounding box center [785, 200] width 51 height 135
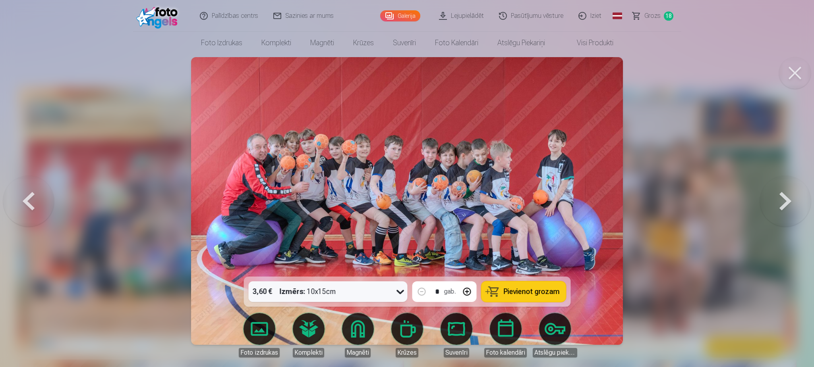
click at [784, 212] on button at bounding box center [785, 200] width 51 height 135
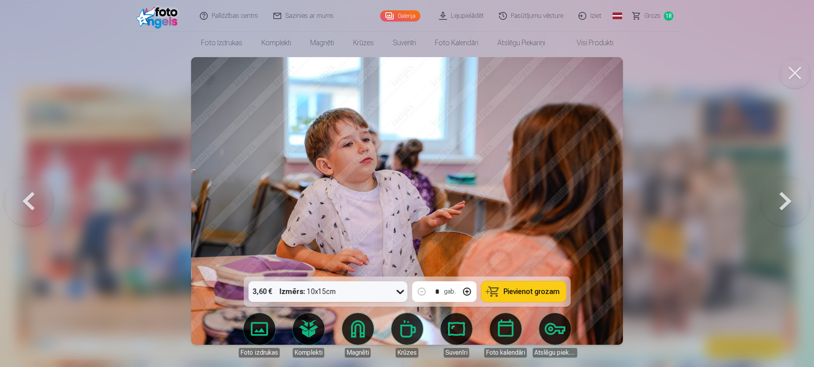
click at [784, 212] on button at bounding box center [785, 200] width 51 height 135
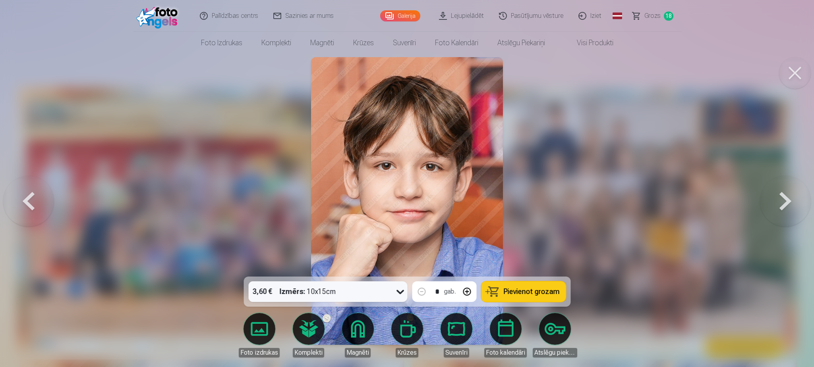
click at [784, 212] on button at bounding box center [785, 200] width 51 height 135
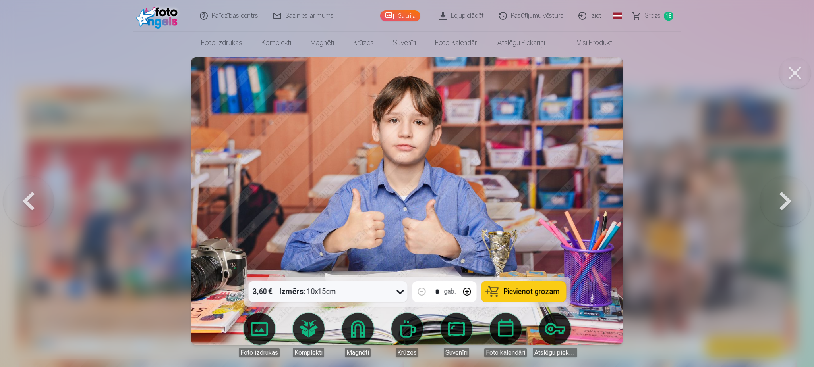
click at [545, 291] on span "Pievienot grozam" at bounding box center [531, 291] width 56 height 7
click at [784, 210] on button at bounding box center [785, 200] width 51 height 135
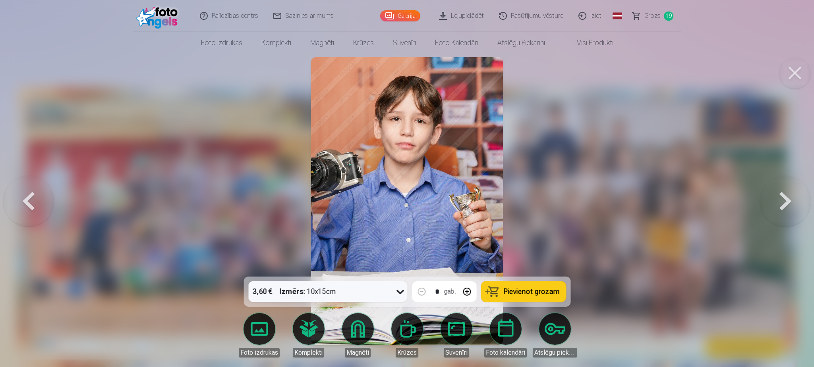
click at [784, 210] on button at bounding box center [785, 200] width 51 height 135
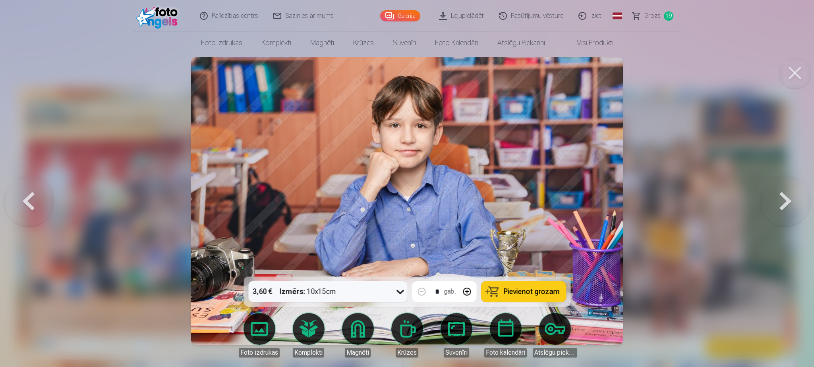
click at [530, 286] on button "Pievienot grozam" at bounding box center [523, 292] width 85 height 21
click at [790, 197] on button at bounding box center [785, 200] width 51 height 135
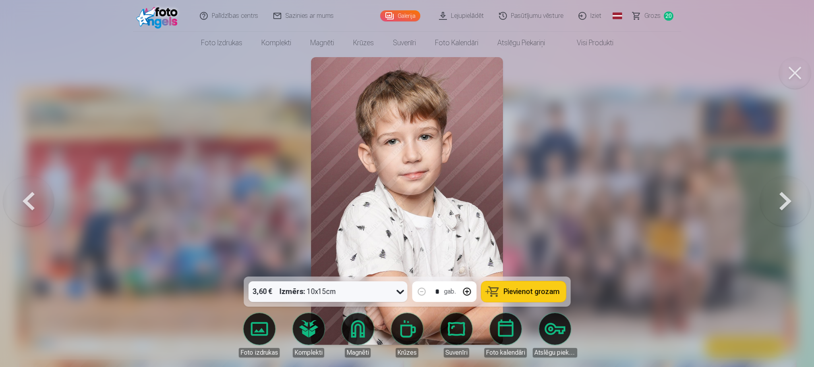
click at [527, 292] on span "Pievienot grozam" at bounding box center [531, 291] width 56 height 7
click at [778, 195] on button at bounding box center [785, 200] width 51 height 135
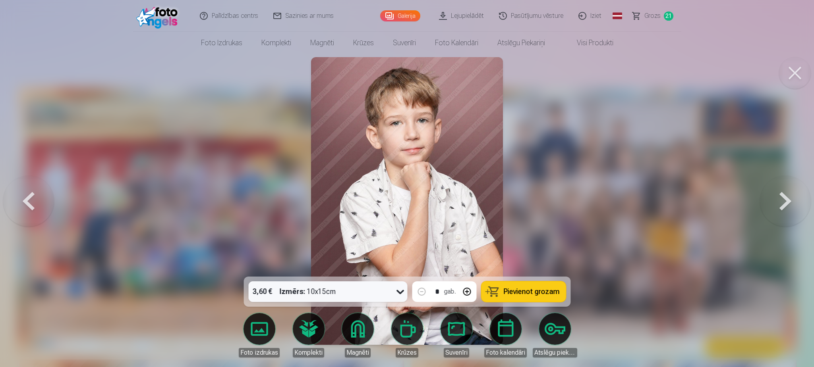
click at [778, 195] on button at bounding box center [785, 200] width 51 height 135
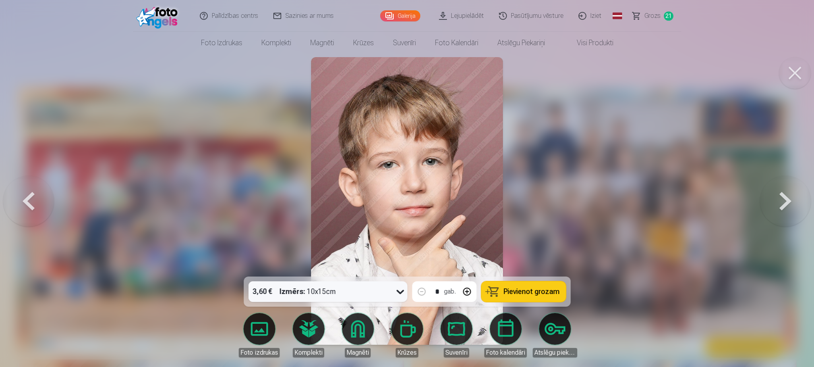
click at [778, 195] on button at bounding box center [785, 200] width 51 height 135
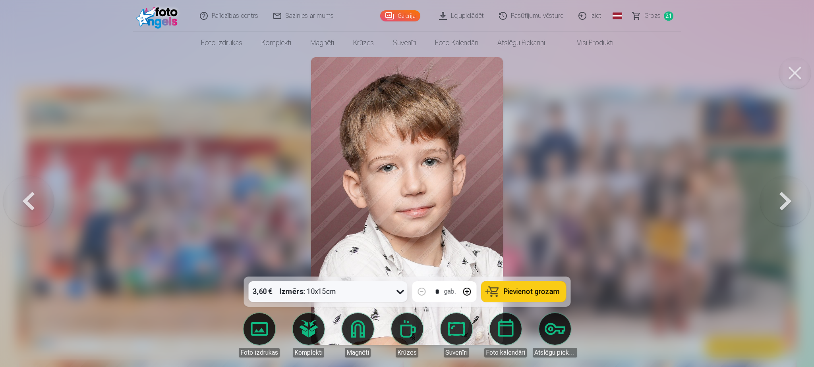
click at [778, 195] on button at bounding box center [785, 200] width 51 height 135
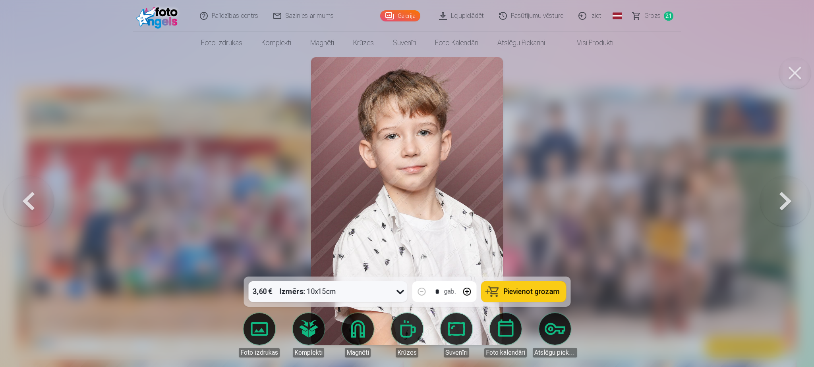
click at [778, 195] on button at bounding box center [785, 200] width 51 height 135
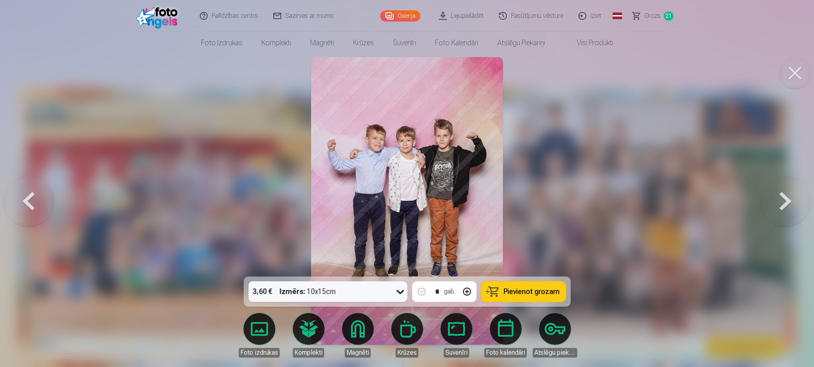
click at [527, 288] on span "Pievienot grozam" at bounding box center [531, 291] width 56 height 7
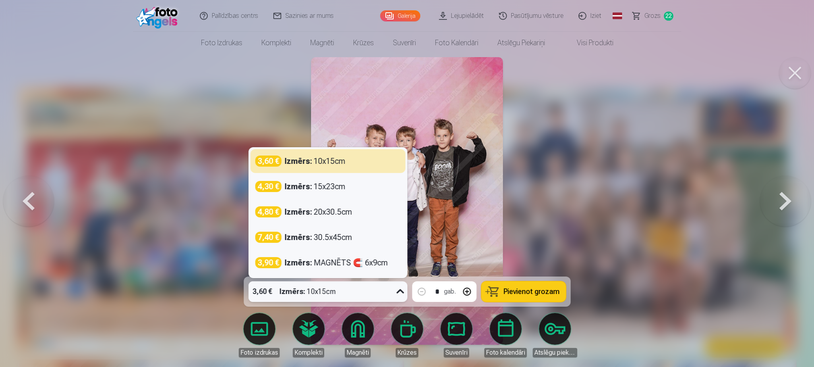
click at [402, 291] on icon at bounding box center [400, 292] width 13 height 13
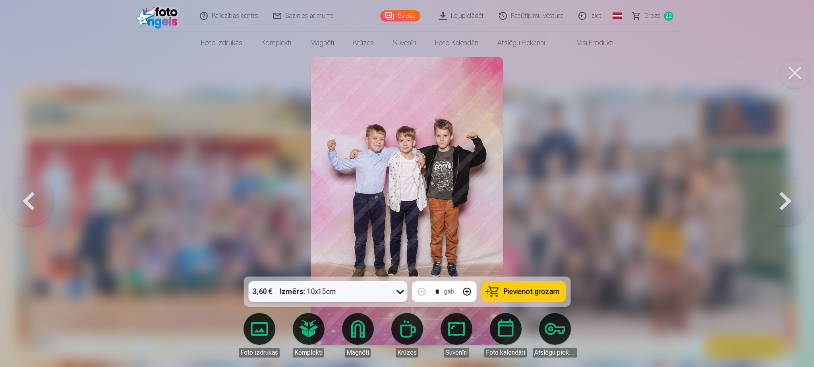
click at [402, 292] on icon at bounding box center [400, 292] width 8 height 4
click at [783, 209] on button at bounding box center [785, 200] width 51 height 135
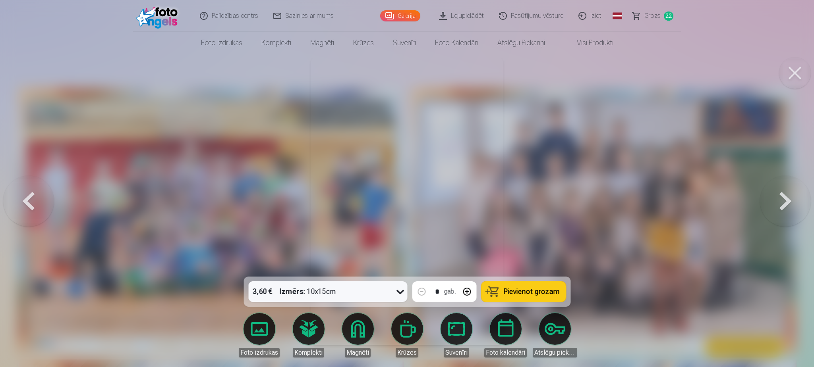
click at [783, 209] on button at bounding box center [785, 200] width 51 height 135
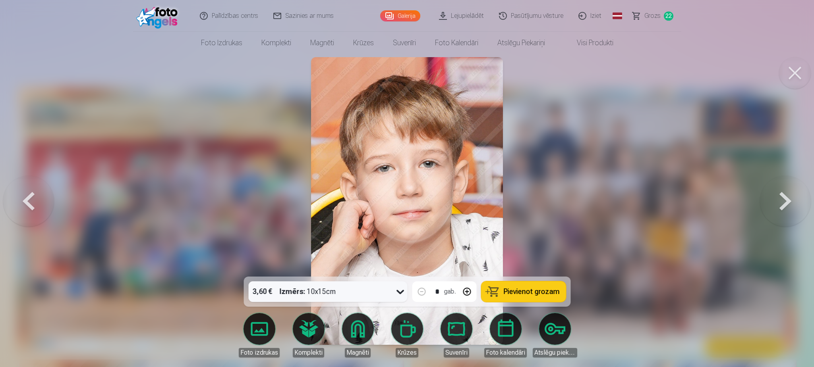
click at [783, 209] on button at bounding box center [785, 200] width 51 height 135
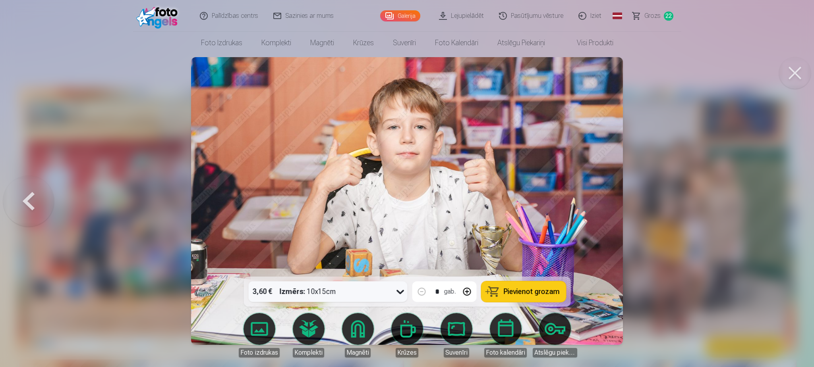
click at [783, 209] on div at bounding box center [407, 183] width 814 height 367
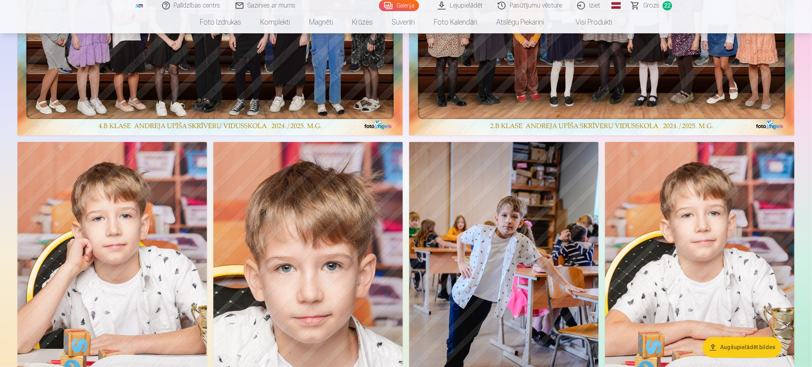
scroll to position [596, 0]
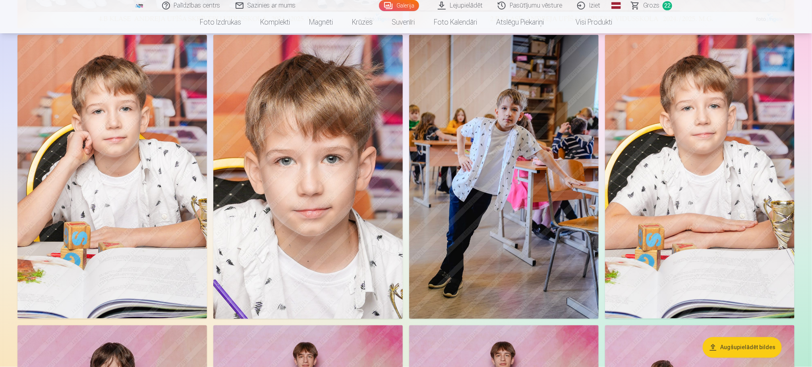
click at [511, 209] on img at bounding box center [504, 177] width 190 height 284
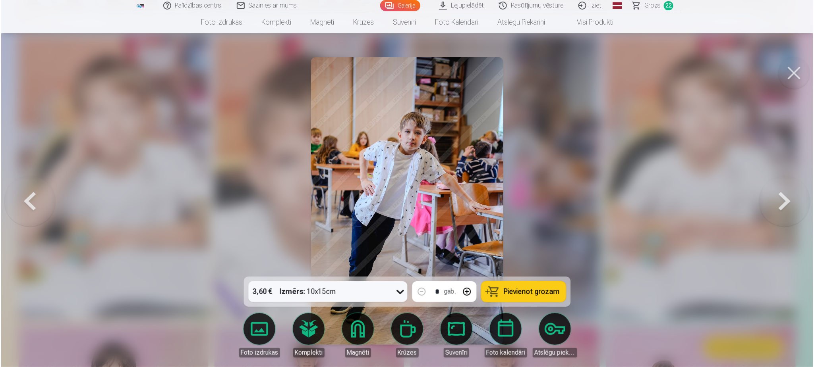
scroll to position [596, 0]
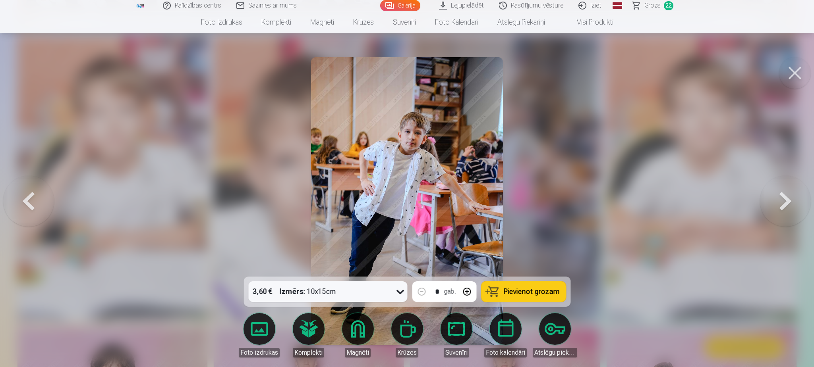
click at [515, 294] on span "Pievienot grozam" at bounding box center [531, 291] width 56 height 7
click at [651, 6] on span "Grozs" at bounding box center [652, 6] width 16 height 10
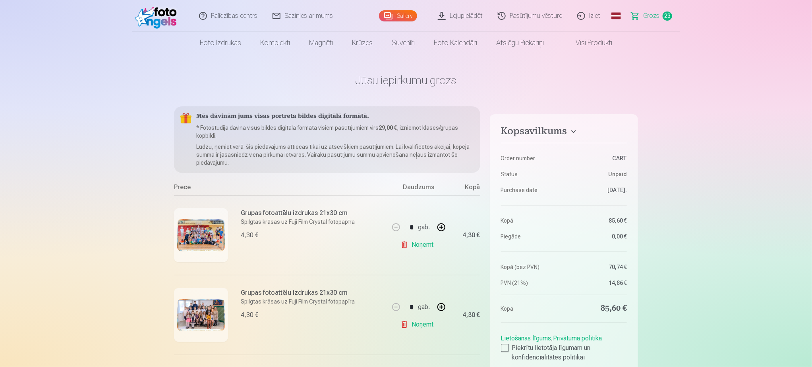
click at [223, 15] on link "Palīdzības centrs" at bounding box center [228, 16] width 73 height 32
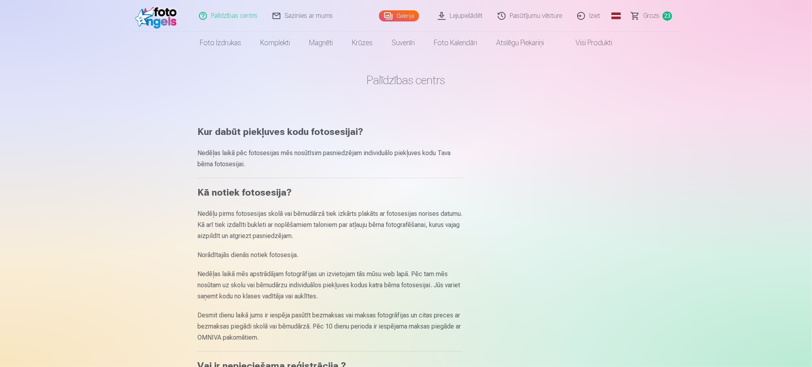
click at [599, 15] on link "Iziet" at bounding box center [589, 16] width 38 height 32
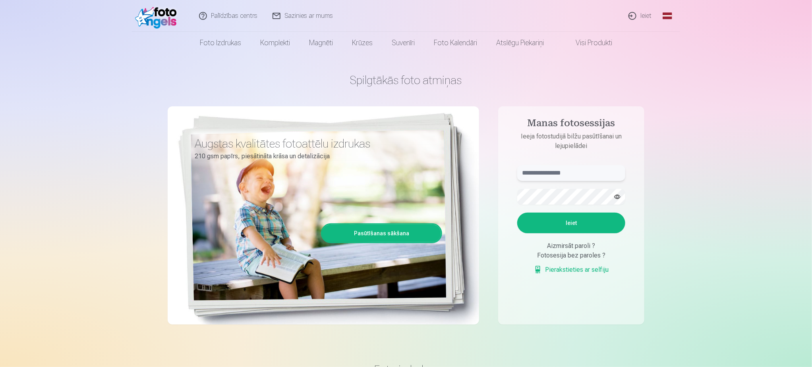
click at [551, 178] on input "text" at bounding box center [571, 173] width 108 height 16
type input "**********"
click at [573, 216] on button "Ieiet" at bounding box center [571, 223] width 108 height 21
click at [499, 199] on aside "**********" at bounding box center [571, 215] width 146 height 219
click at [566, 220] on button "Ieiet" at bounding box center [571, 223] width 108 height 21
